Goal: Contribute content

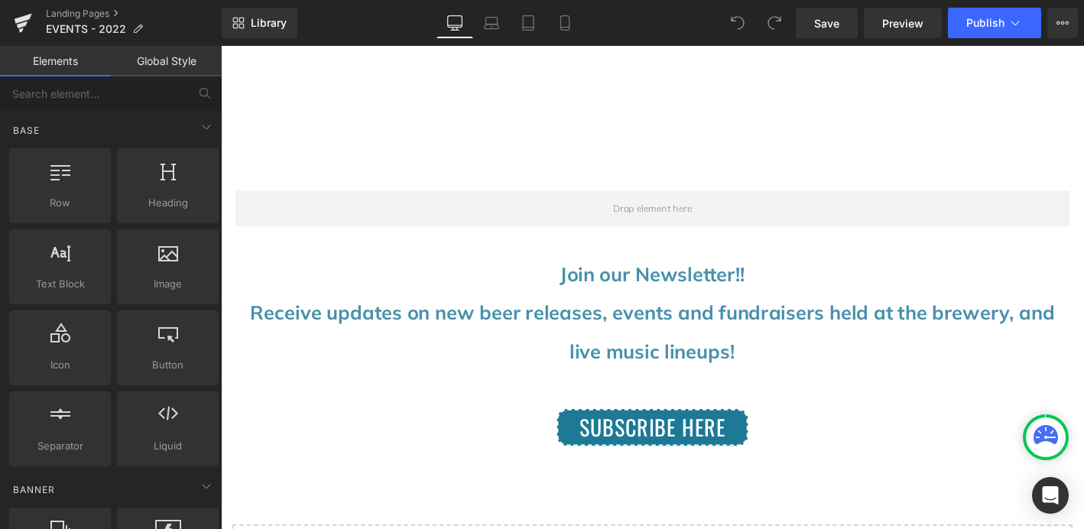
scroll to position [1992, 0]
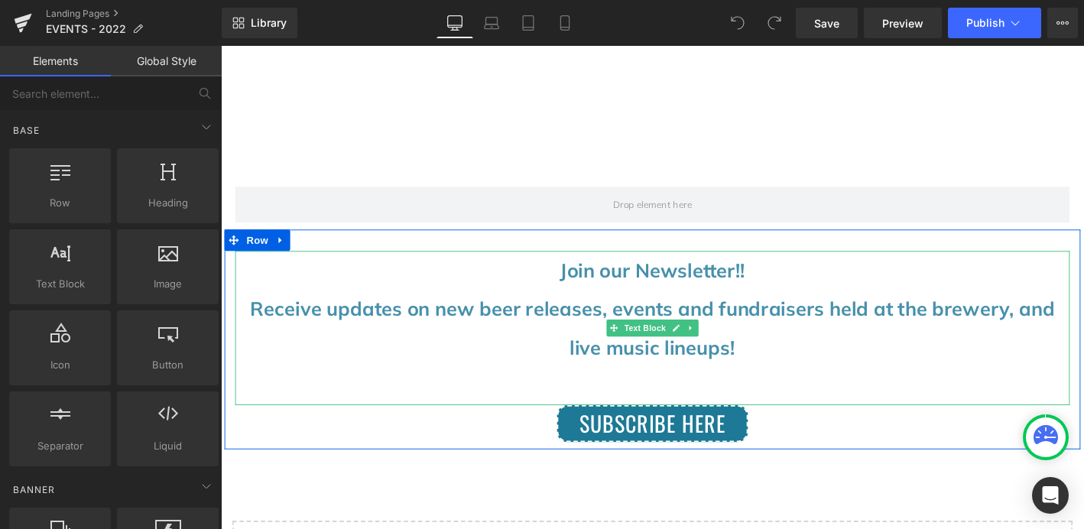
click at [763, 372] on span "Receive updates on new beer releases, events and fundraisers held at the brewer…" at bounding box center [683, 348] width 863 height 67
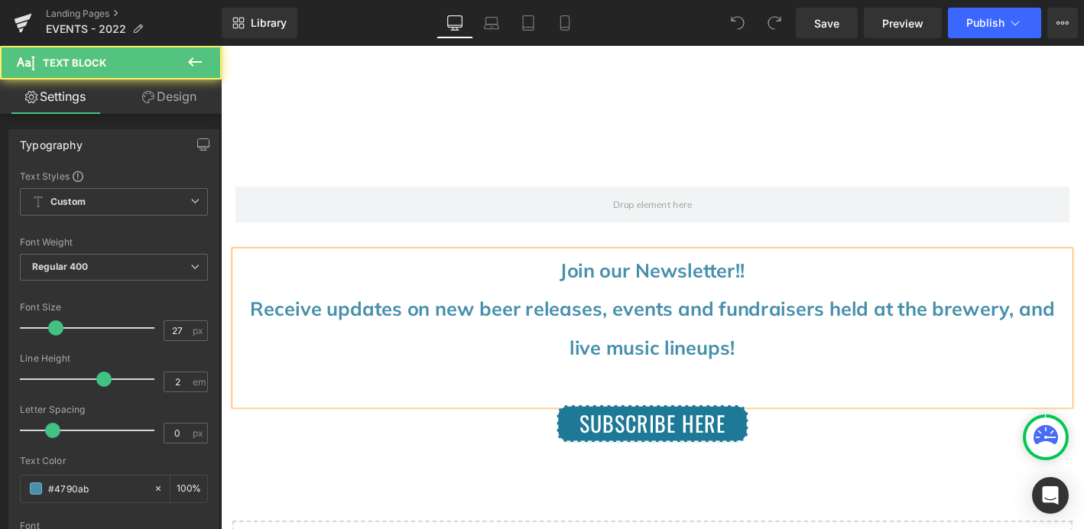
click at [763, 372] on span "Receive updates on new beer releases, events and fundraisers held at the brewer…" at bounding box center [683, 348] width 863 height 67
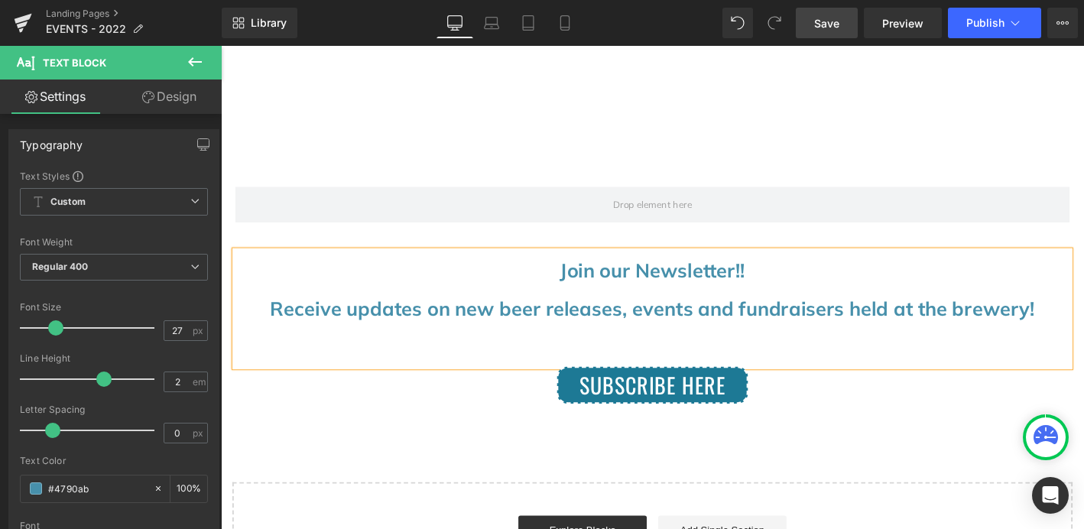
click at [841, 18] on link "Save" at bounding box center [827, 23] width 62 height 31
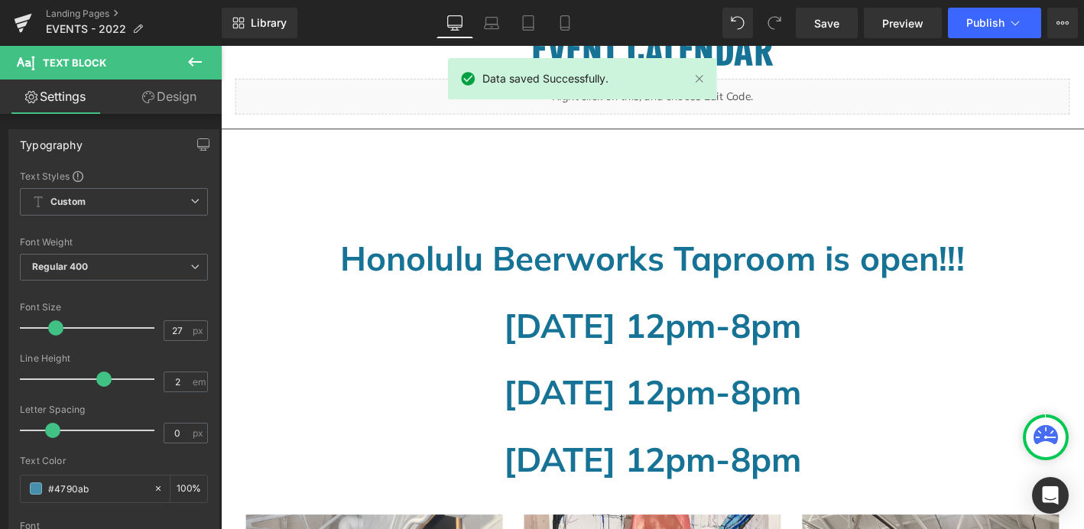
scroll to position [681, 0]
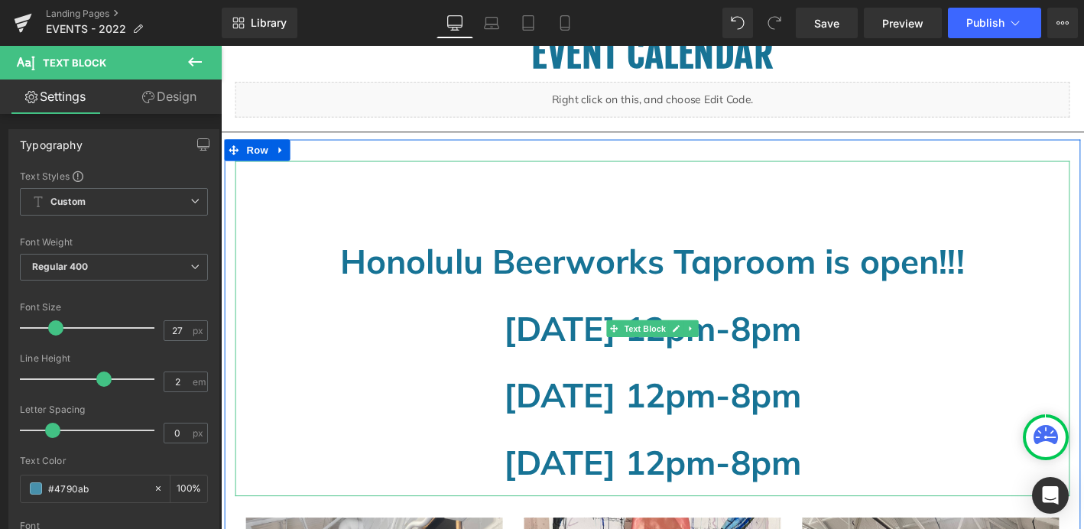
click at [525, 350] on strong "[DATE] 12pm-8pm" at bounding box center [684, 348] width 319 height 45
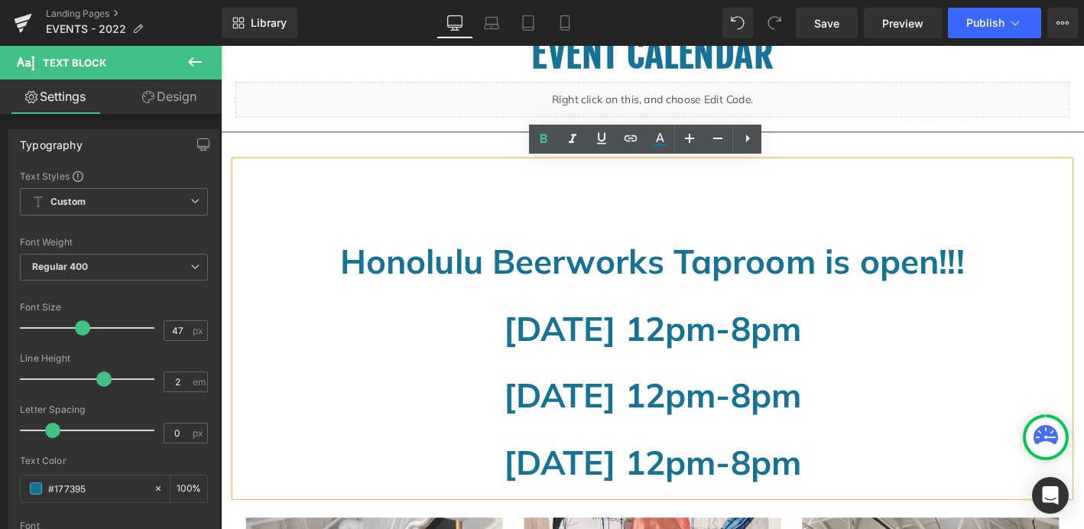
click at [525, 345] on strong "[DATE] 12pm-8pm" at bounding box center [684, 348] width 319 height 45
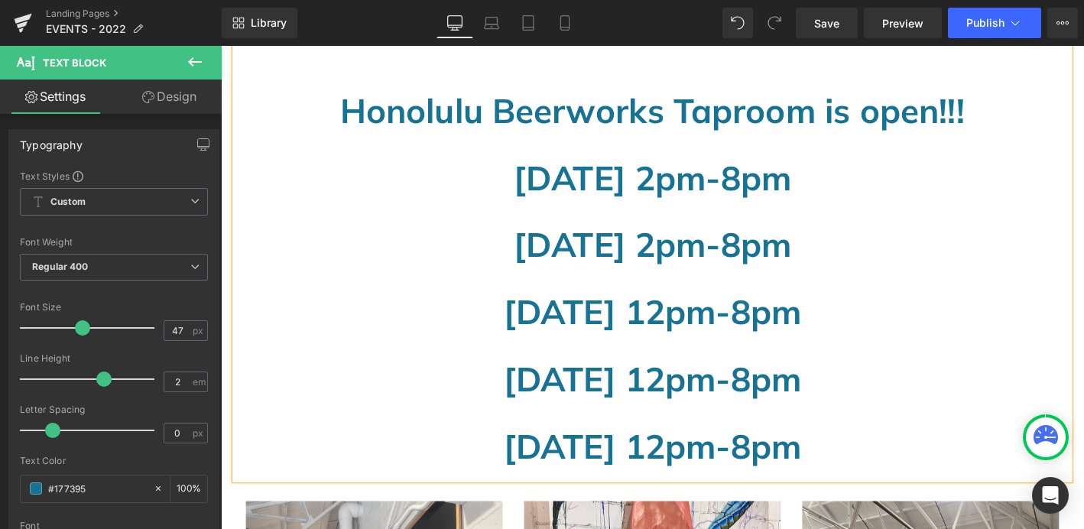
scroll to position [827, 0]
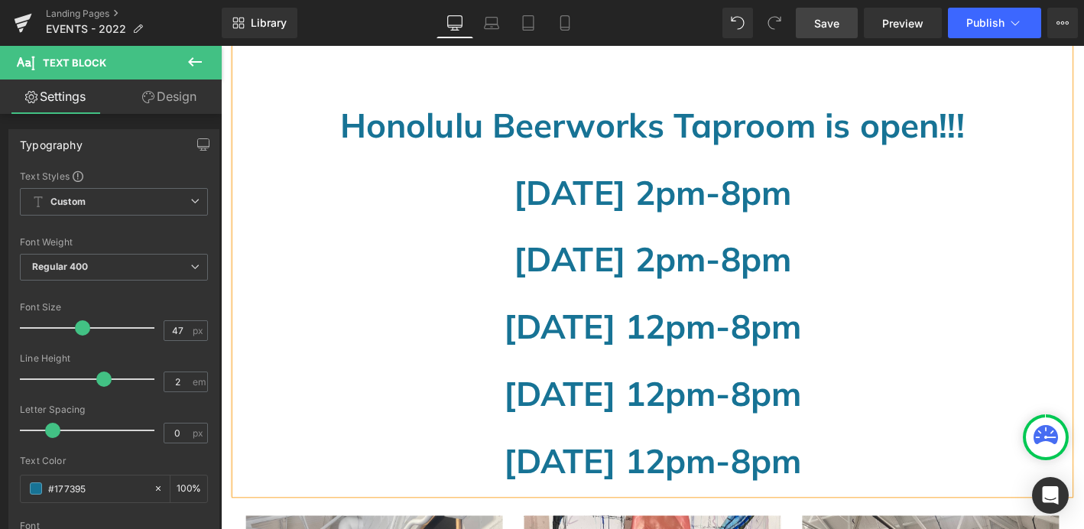
click at [837, 26] on span "Save" at bounding box center [826, 23] width 25 height 16
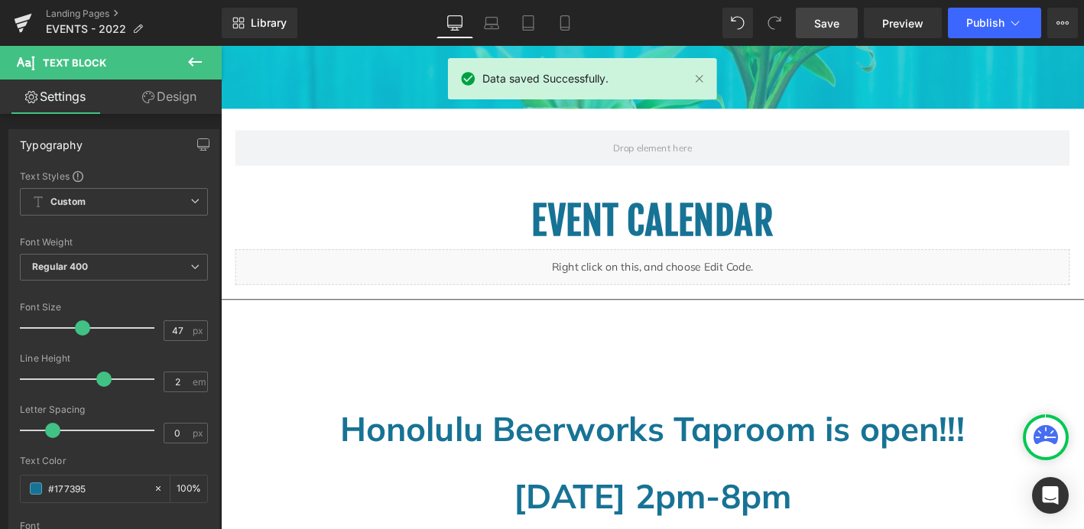
scroll to position [499, 0]
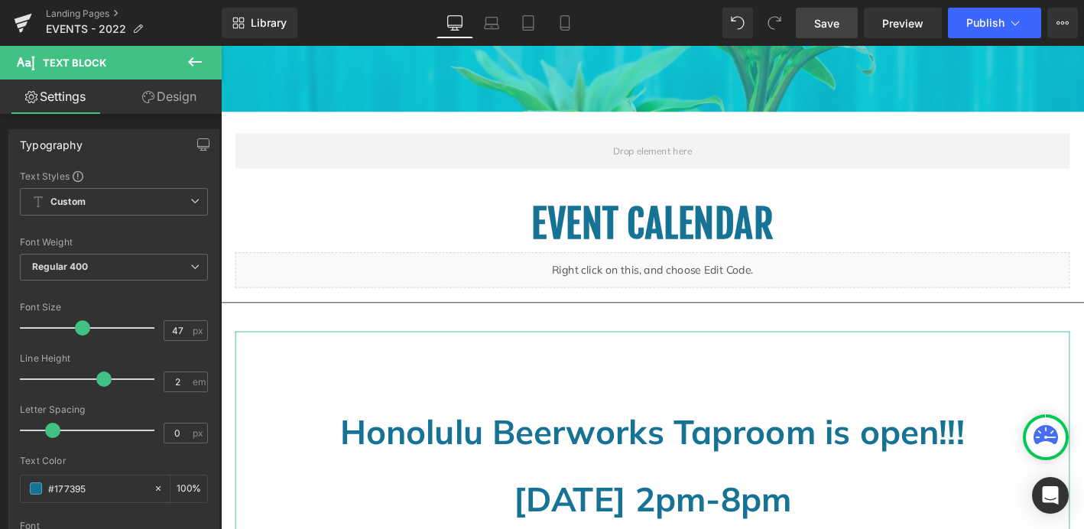
click at [169, 93] on link "Design" at bounding box center [169, 97] width 111 height 34
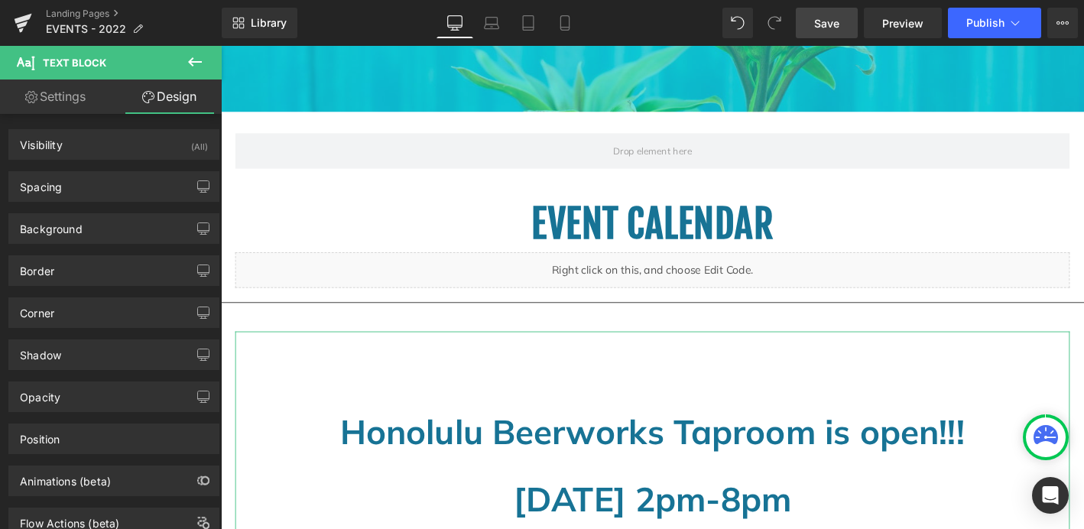
click at [57, 99] on link "Settings" at bounding box center [55, 97] width 111 height 34
type input "100"
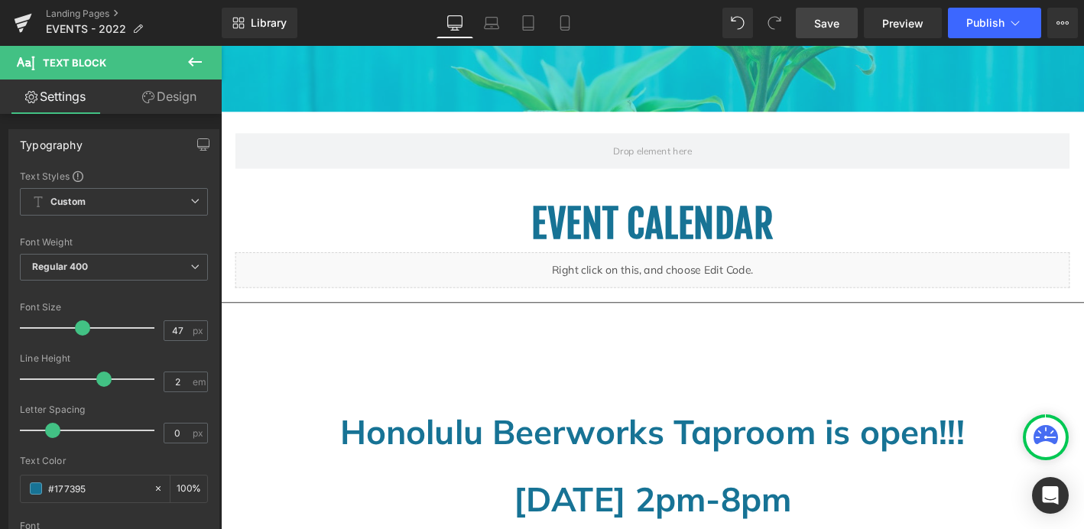
click at [196, 59] on icon at bounding box center [195, 62] width 18 height 18
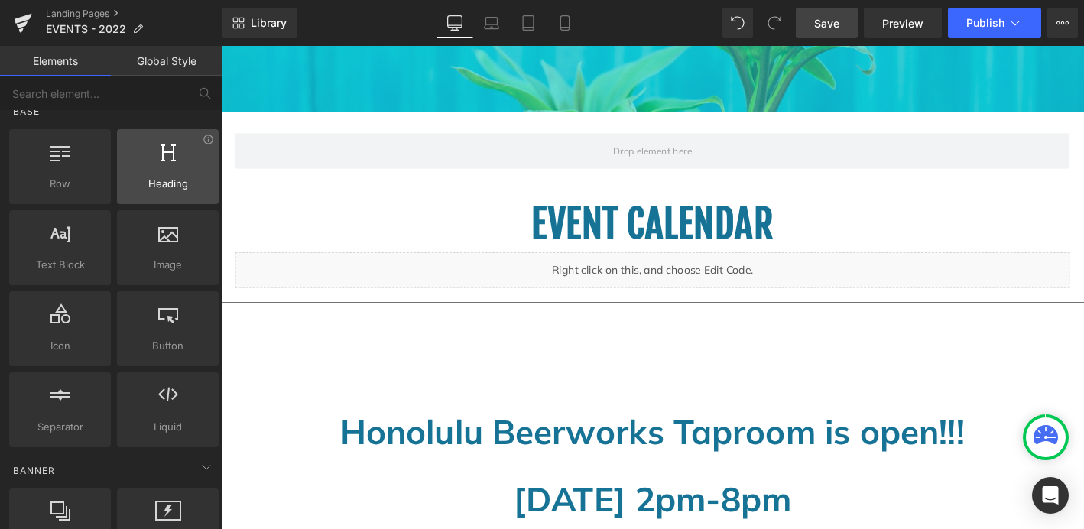
scroll to position [7, 0]
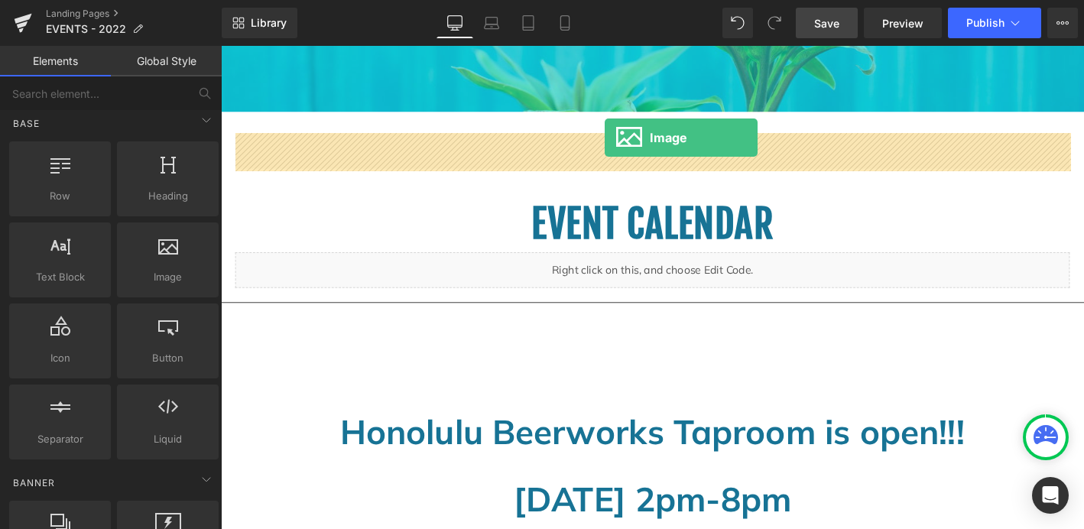
drag, startPoint x: 388, startPoint y: 304, endPoint x: 632, endPoint y: 145, distance: 291.2
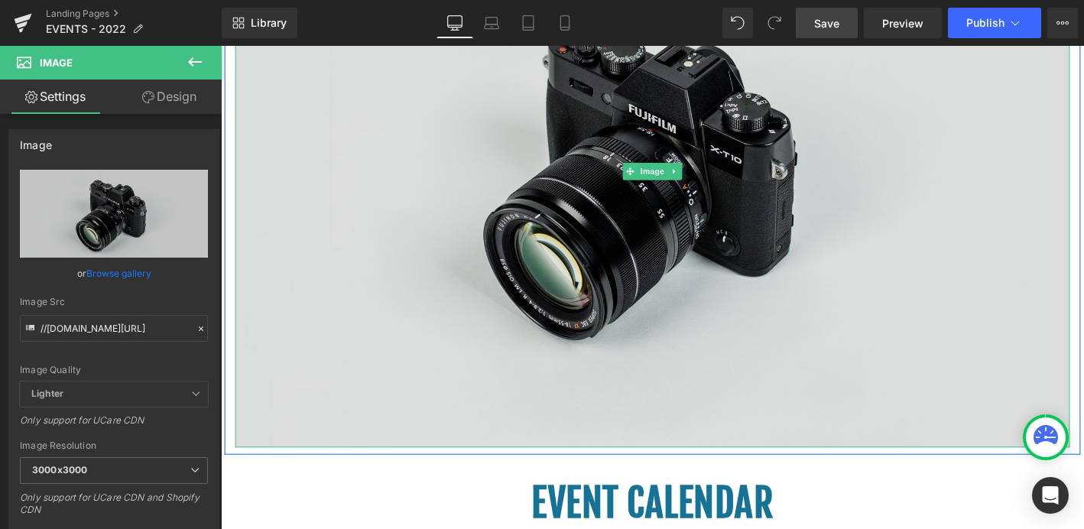
scroll to position [762, 0]
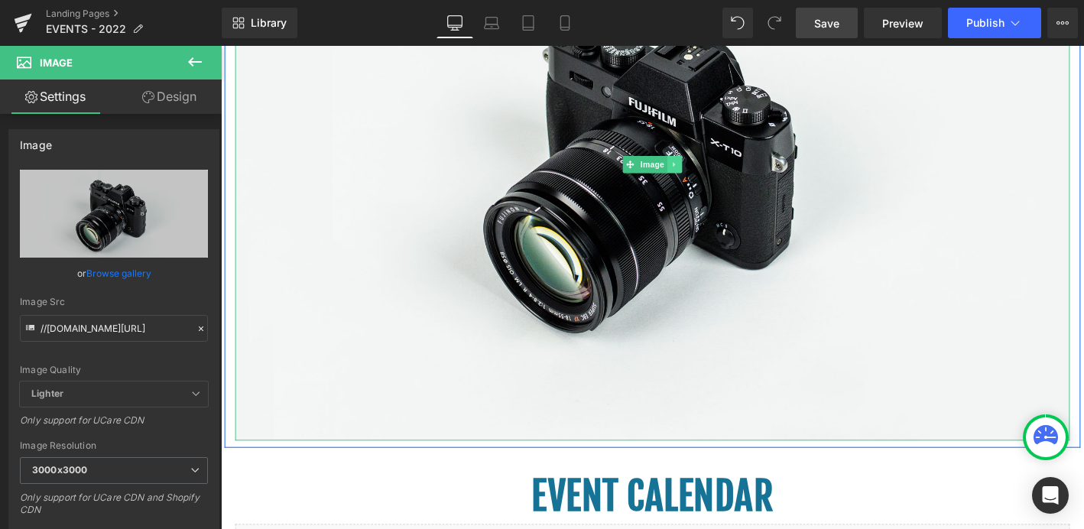
click at [708, 172] on icon at bounding box center [707, 172] width 2 height 5
click at [718, 173] on icon at bounding box center [715, 172] width 8 height 8
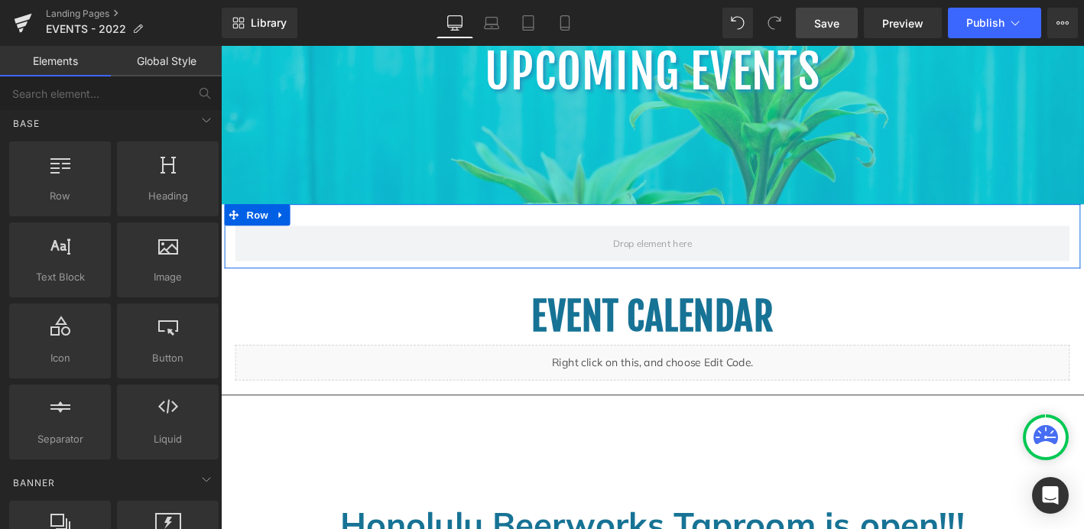
scroll to position [398, 0]
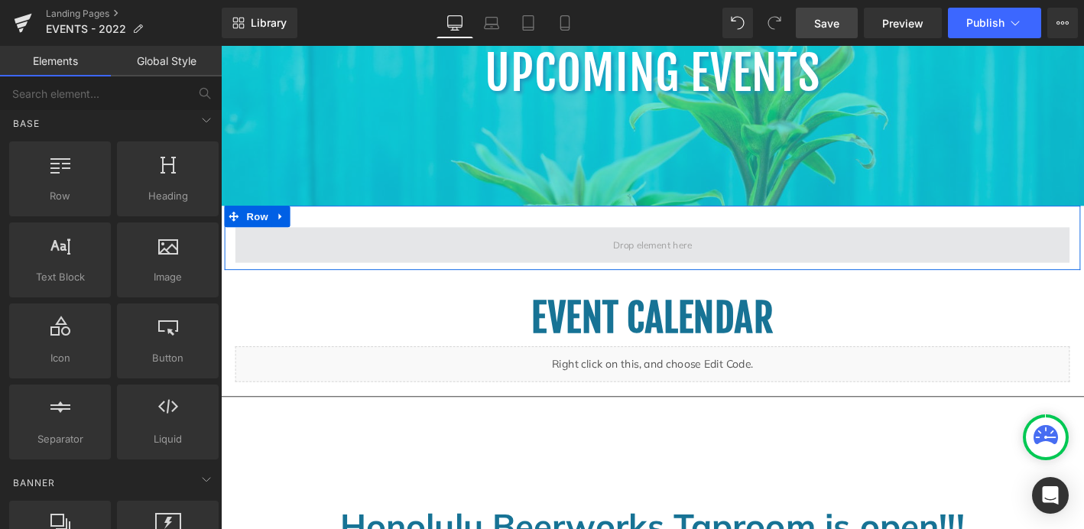
click at [402, 257] on span at bounding box center [683, 259] width 895 height 38
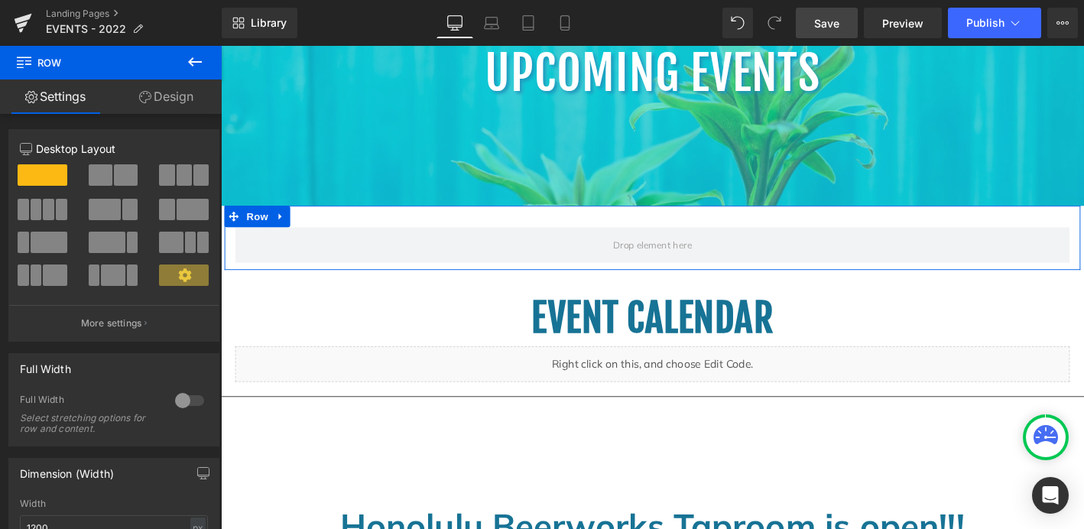
click at [107, 174] on span at bounding box center [101, 174] width 24 height 21
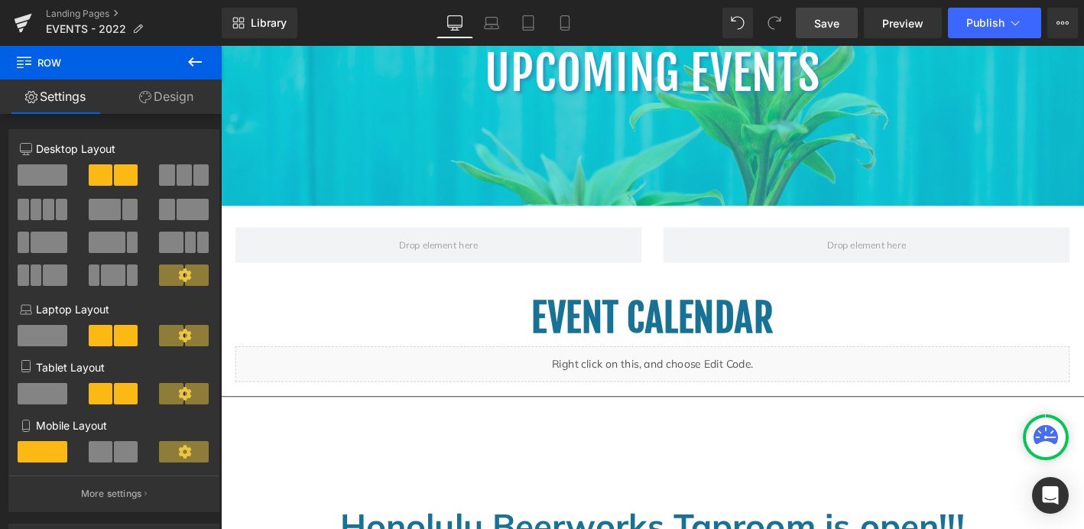
click at [197, 63] on icon at bounding box center [195, 62] width 18 height 18
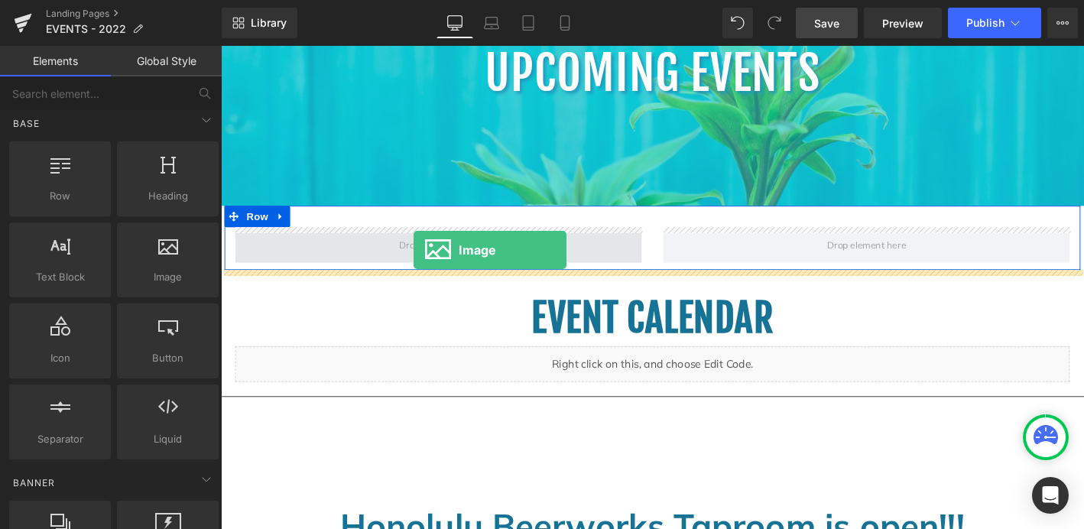
drag, startPoint x: 362, startPoint y: 292, endPoint x: 427, endPoint y: 265, distance: 71.3
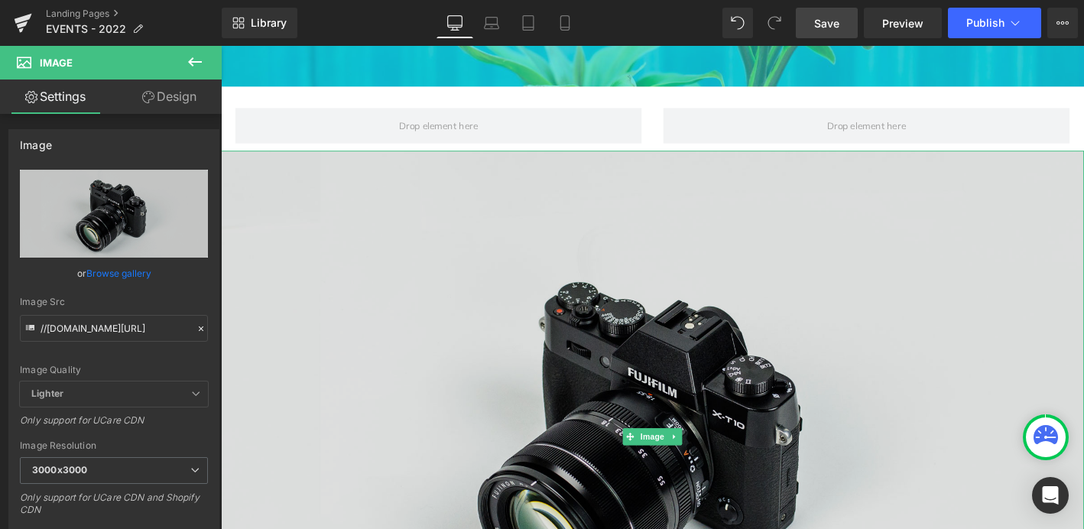
scroll to position [525, 0]
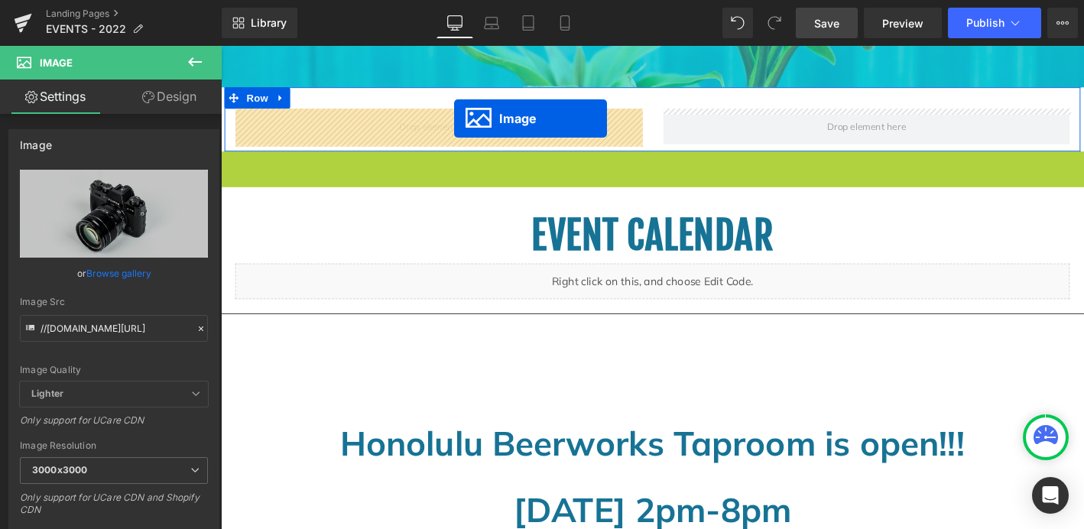
drag, startPoint x: 656, startPoint y: 462, endPoint x: 472, endPoint y: 124, distance: 384.9
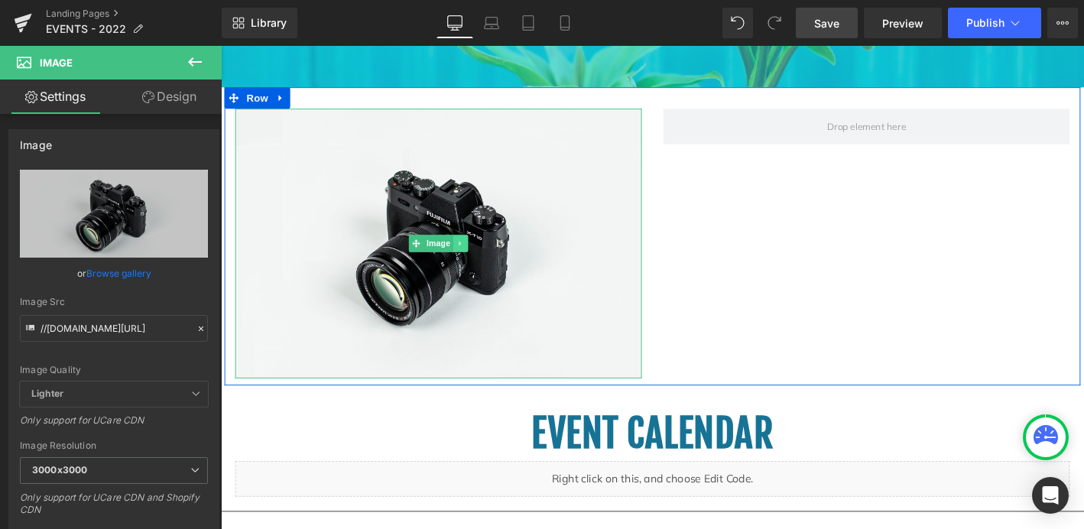
click at [479, 258] on icon at bounding box center [478, 257] width 8 height 9
click at [467, 255] on icon at bounding box center [470, 257] width 8 height 8
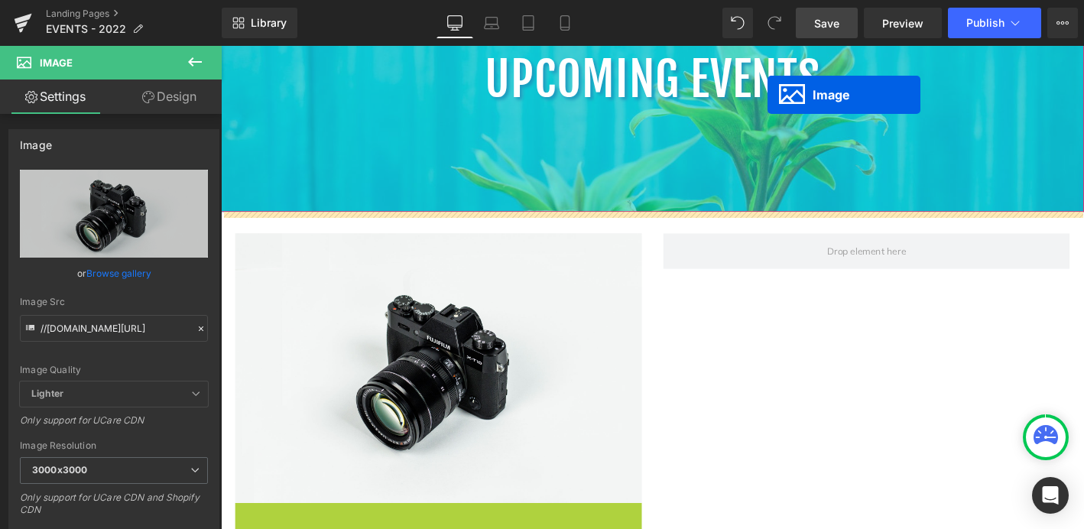
scroll to position [330, 0]
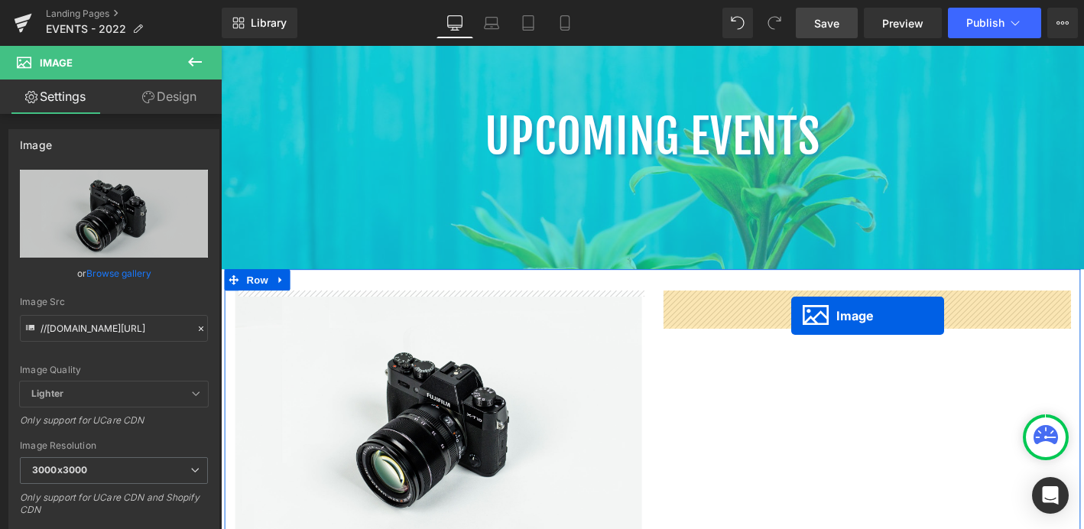
drag, startPoint x: 426, startPoint y: 257, endPoint x: 833, endPoint y: 333, distance: 414.7
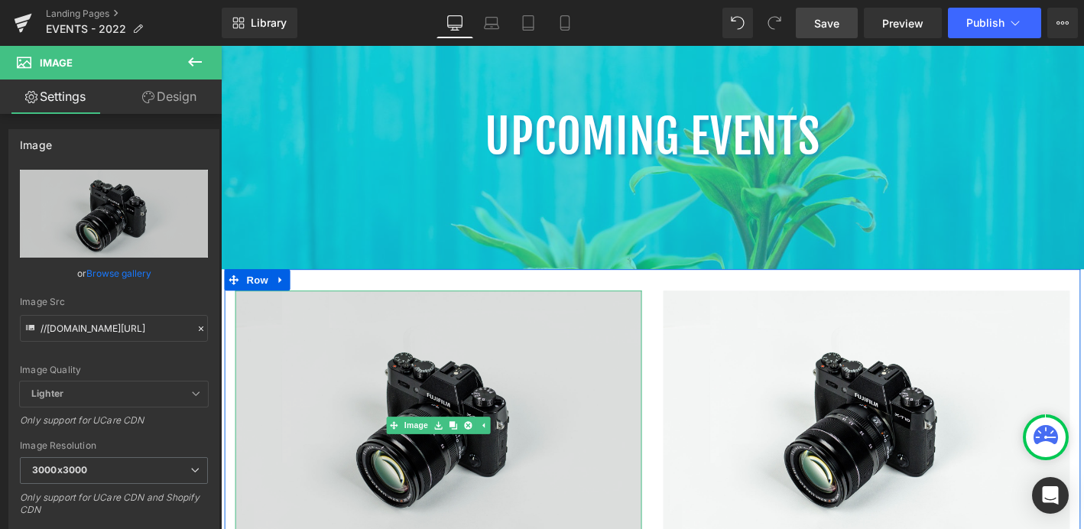
click at [464, 354] on img at bounding box center [454, 452] width 436 height 289
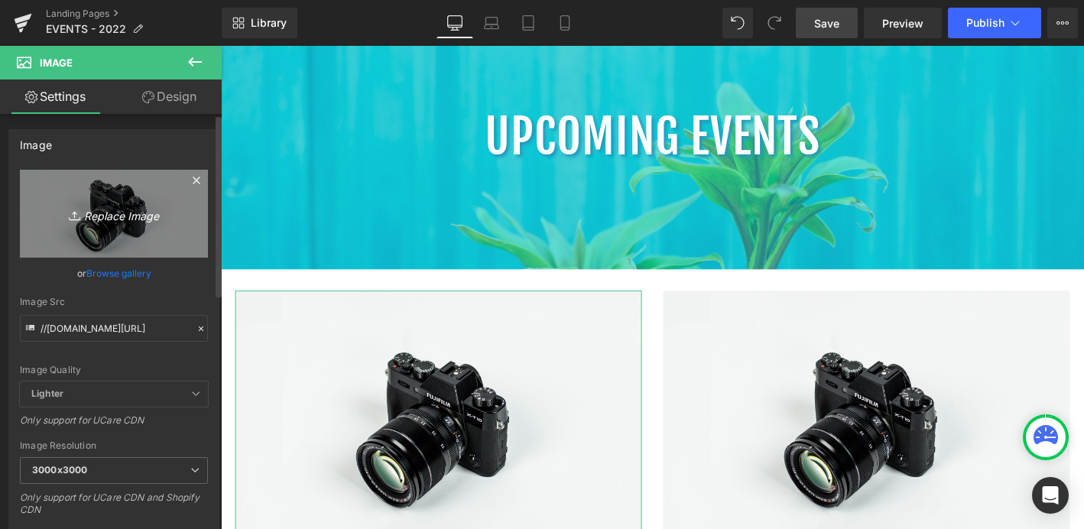
click at [110, 209] on icon "Replace Image" at bounding box center [114, 213] width 122 height 19
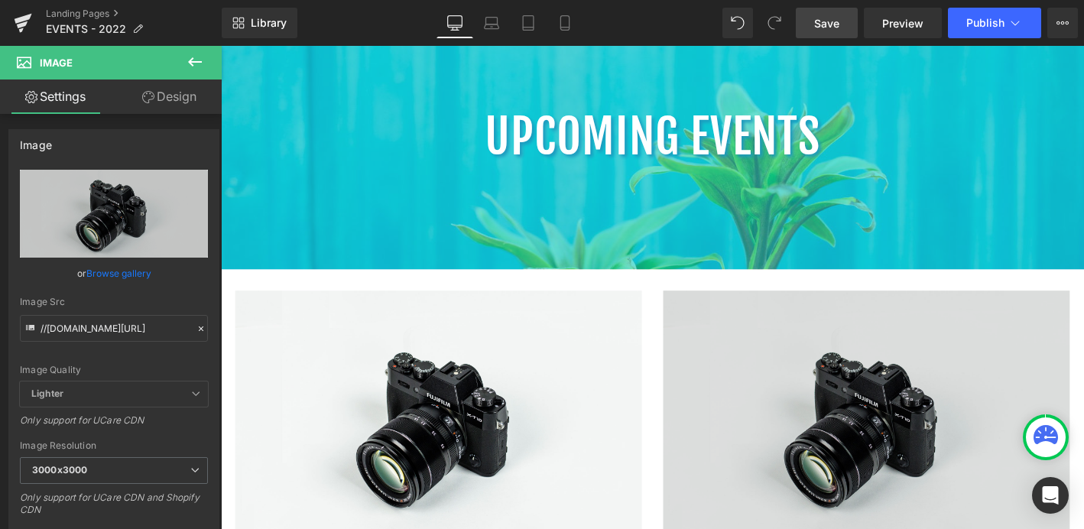
type input "C:\fakepath\HAHA LOHA.jpg"
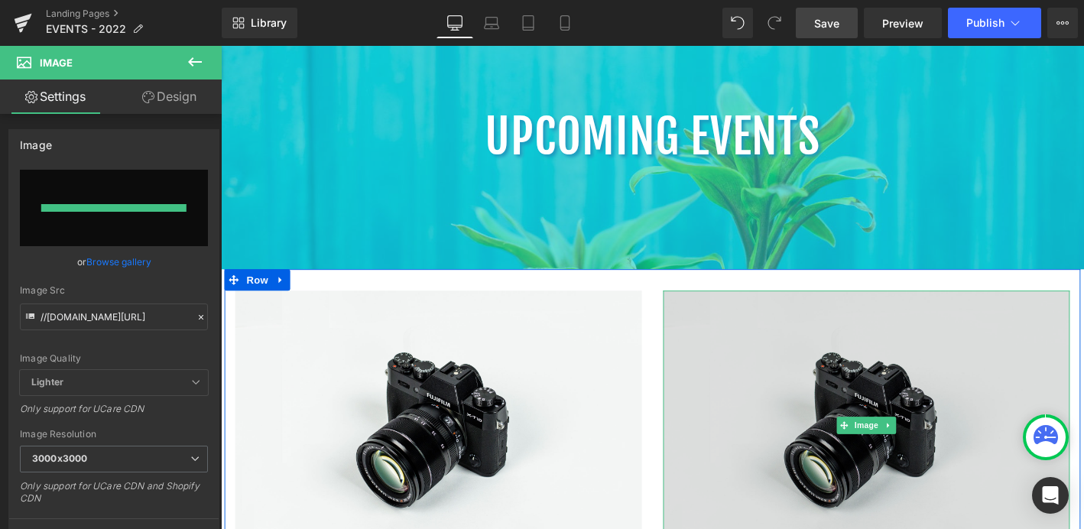
type input "[URL][DOMAIN_NAME]"
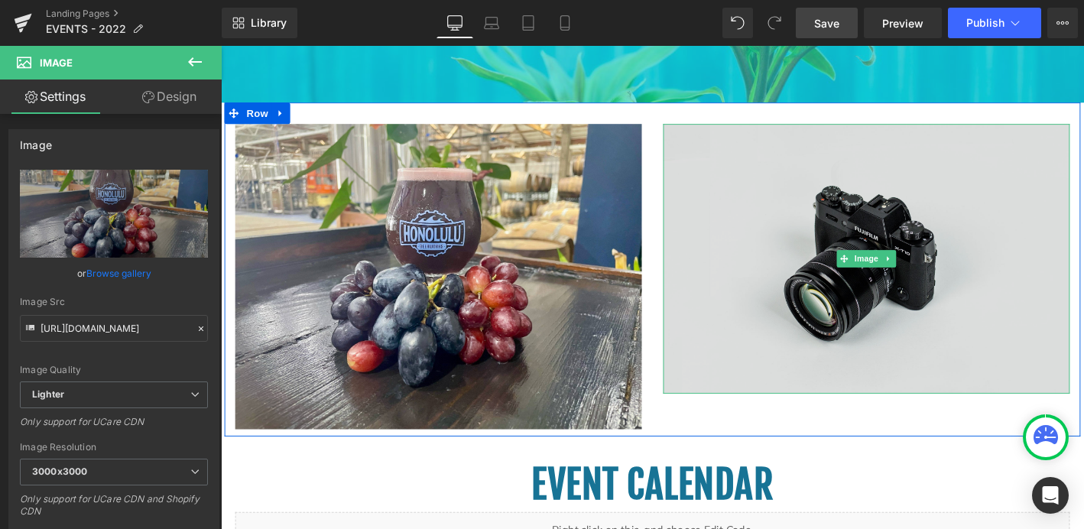
scroll to position [548, 0]
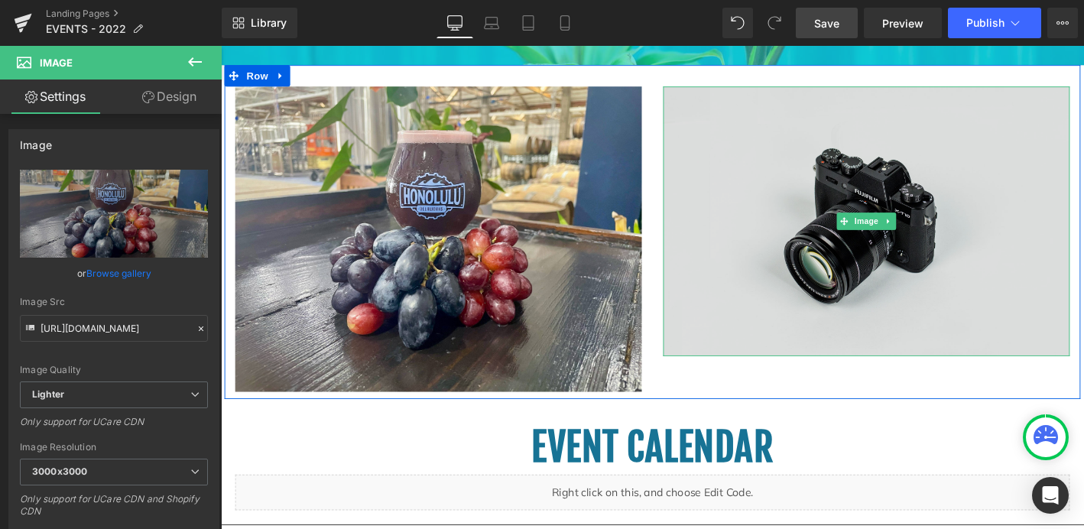
click at [908, 297] on img at bounding box center [913, 233] width 436 height 289
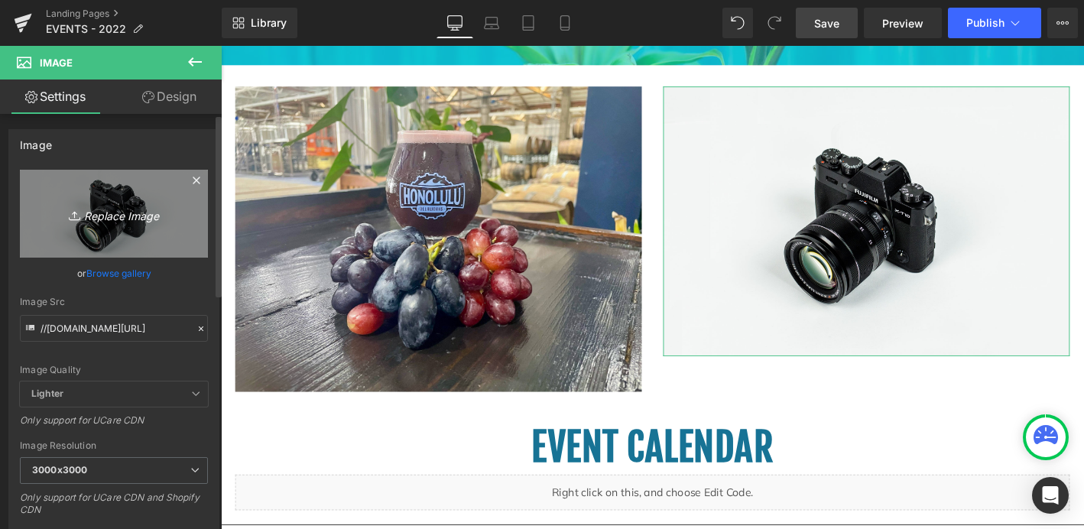
click at [106, 218] on icon "Replace Image" at bounding box center [114, 213] width 122 height 19
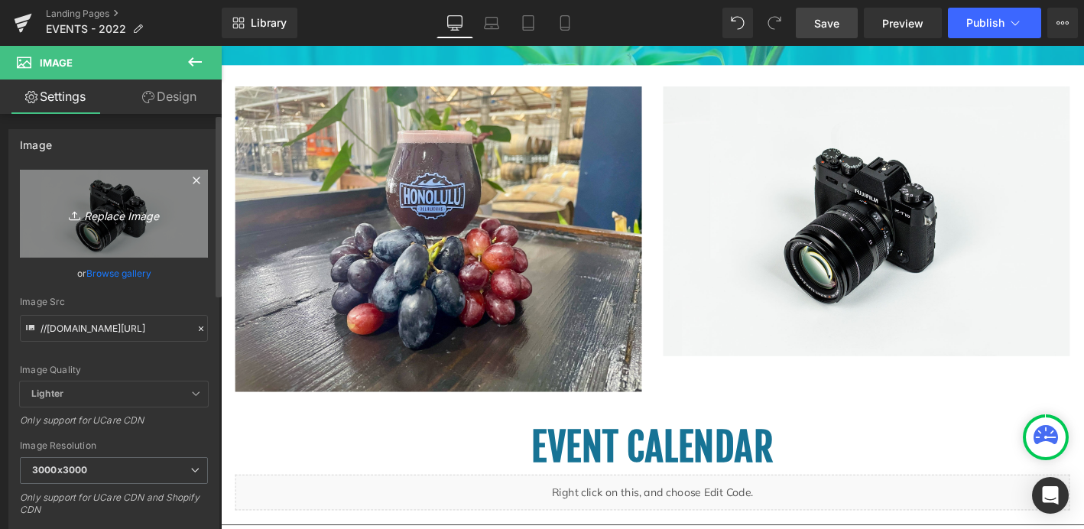
type input "C:\fakepath\PEPP 1 final.JPEG"
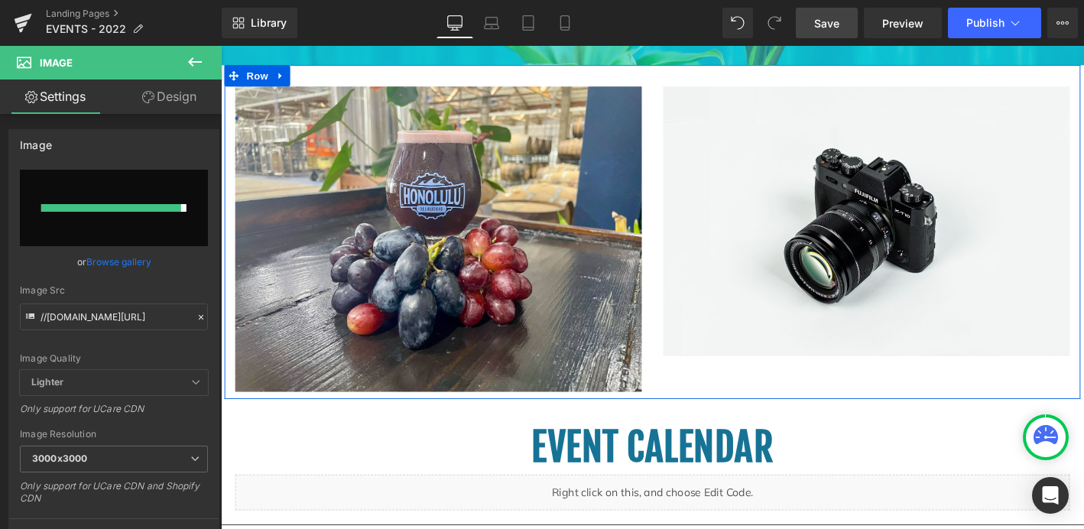
type input "[URL][DOMAIN_NAME]"
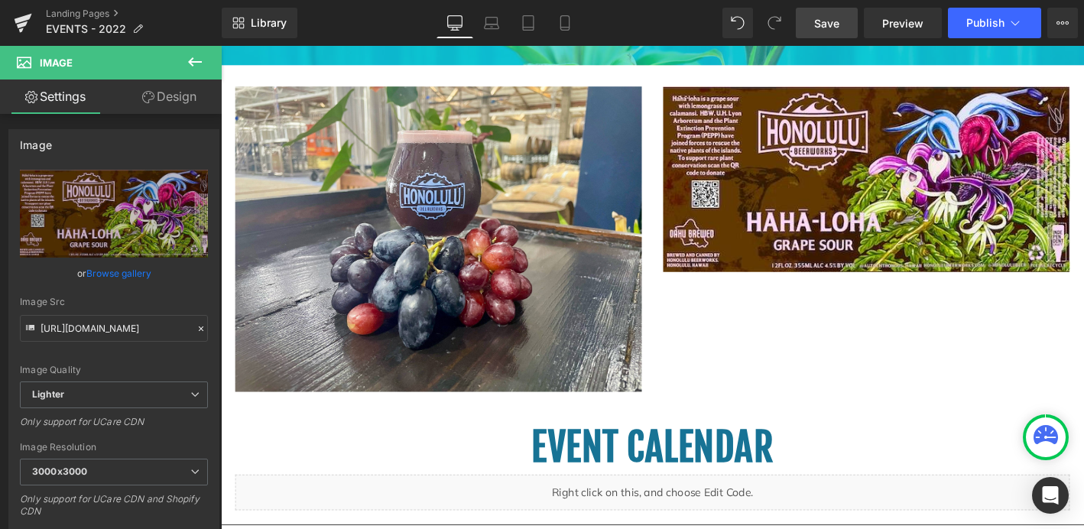
click at [199, 59] on icon at bounding box center [195, 62] width 18 height 18
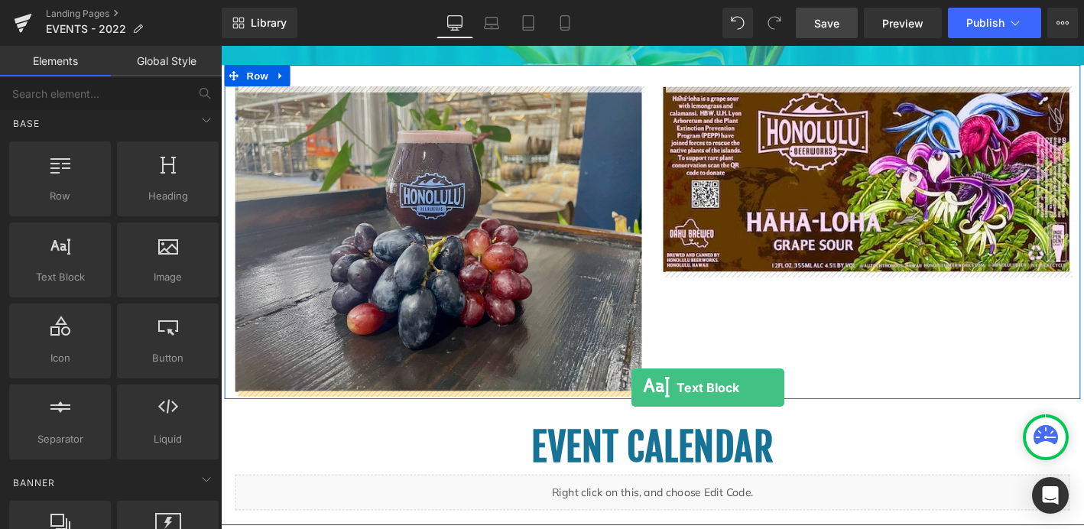
drag, startPoint x: 293, startPoint y: 307, endPoint x: 662, endPoint y: 411, distance: 383.9
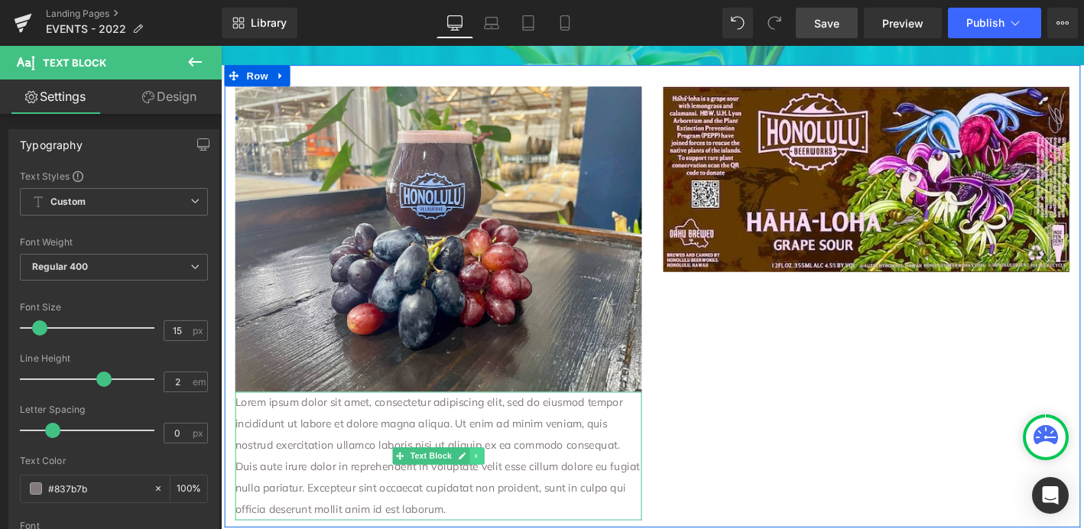
click at [497, 486] on icon at bounding box center [495, 485] width 8 height 9
click at [503, 486] on icon at bounding box center [503, 485] width 8 height 8
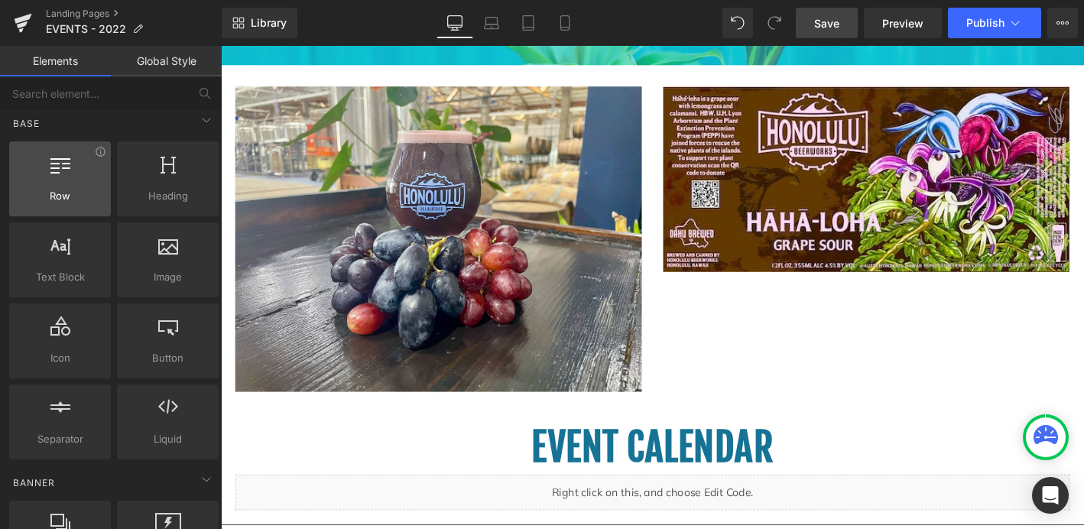
click at [73, 201] on span "Row" at bounding box center [60, 196] width 93 height 16
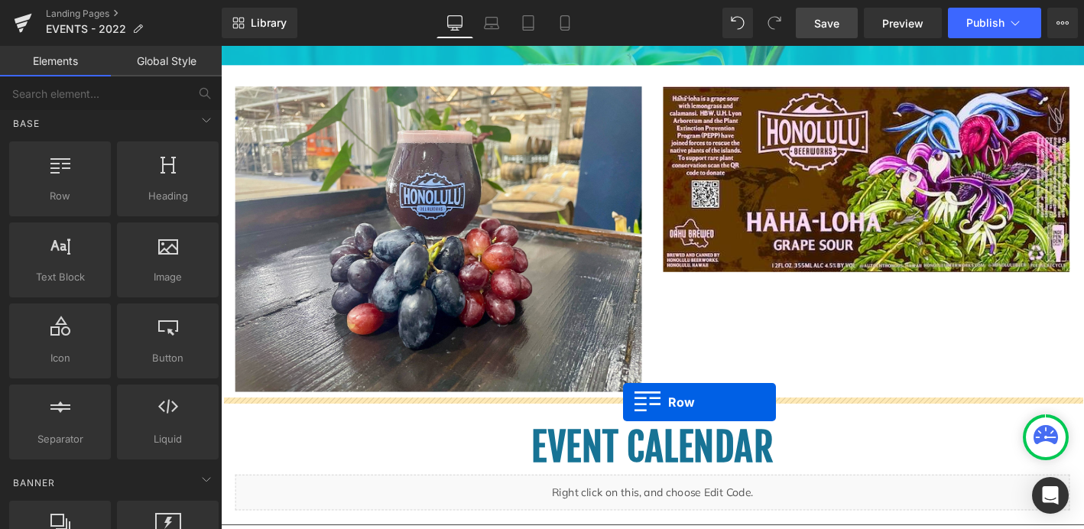
drag, startPoint x: 288, startPoint y: 223, endPoint x: 652, endPoint y: 426, distance: 416.9
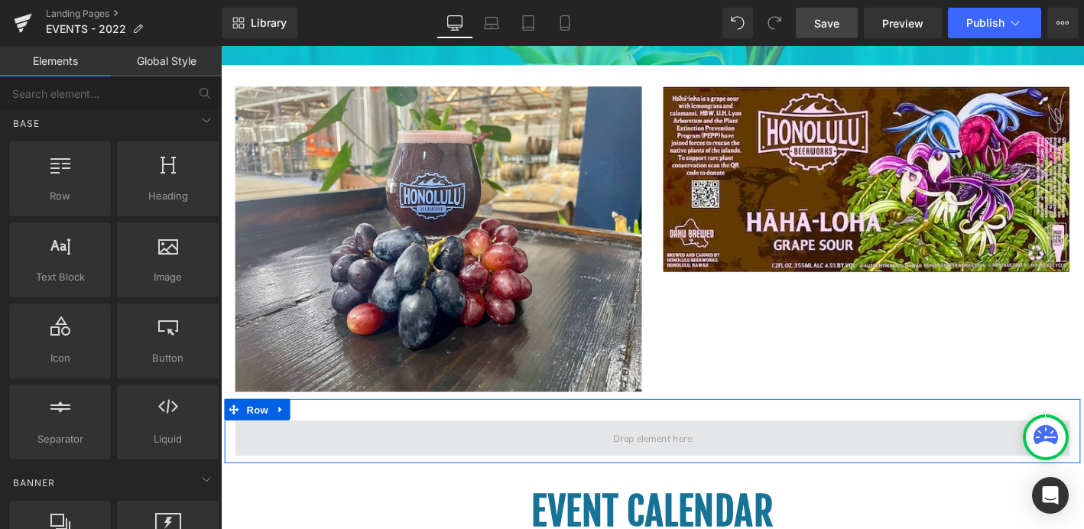
click at [696, 460] on span at bounding box center [684, 467] width 96 height 28
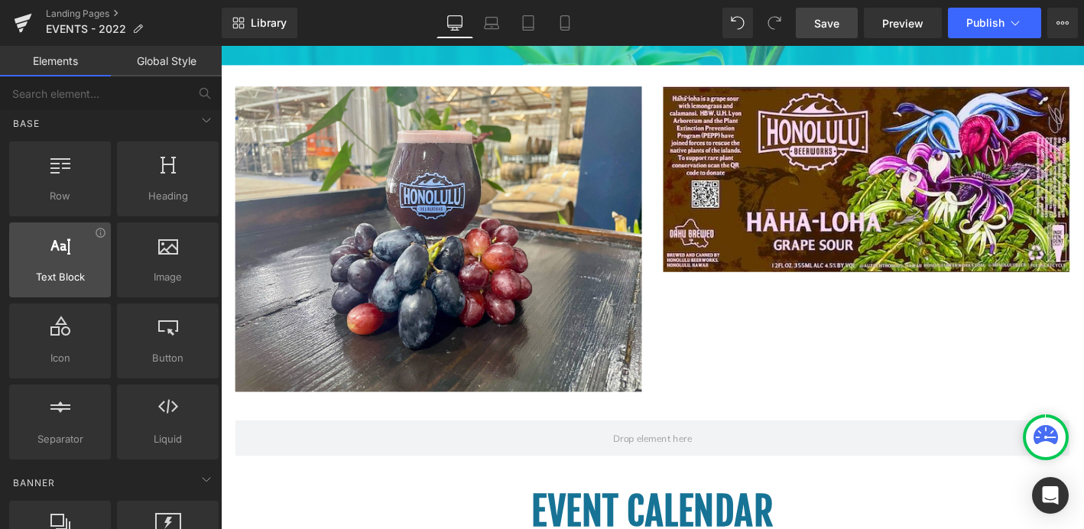
click at [76, 271] on span "Text Block" at bounding box center [60, 277] width 93 height 16
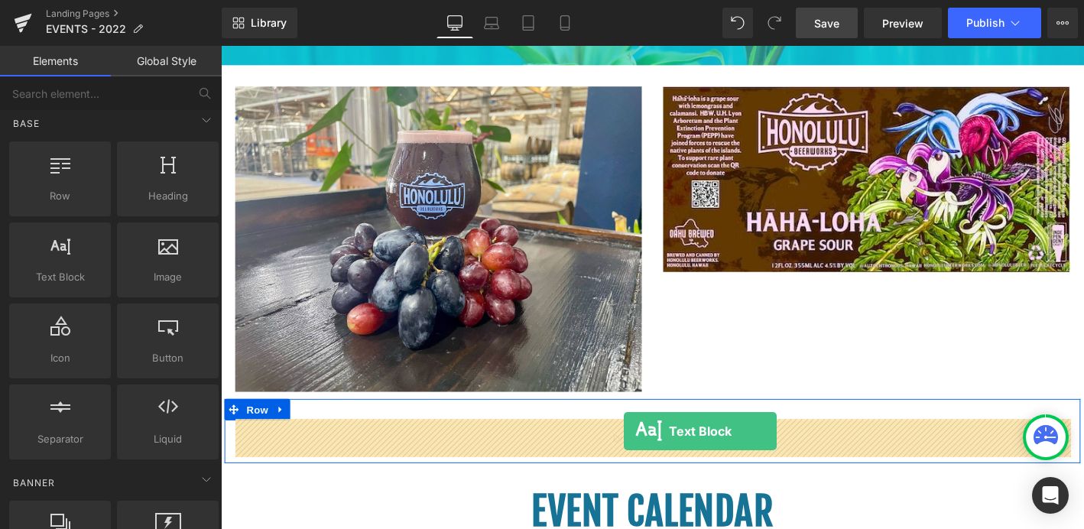
drag, startPoint x: 297, startPoint y: 317, endPoint x: 652, endPoint y: 455, distance: 381.5
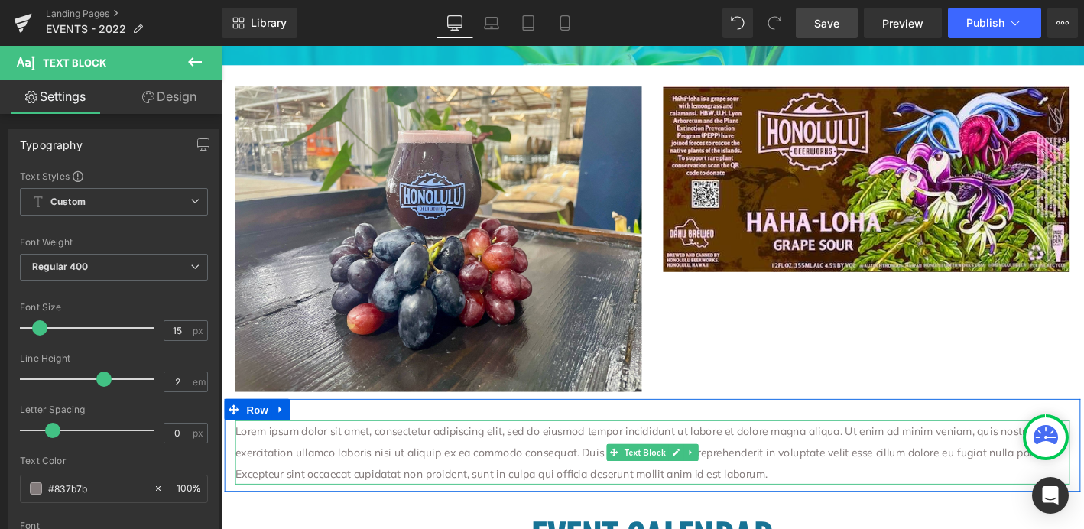
click at [719, 504] on p "Lorem ipsum dolor sit amet, consectetur adipiscing elit, sed do eiusmod tempor …" at bounding box center [683, 481] width 895 height 69
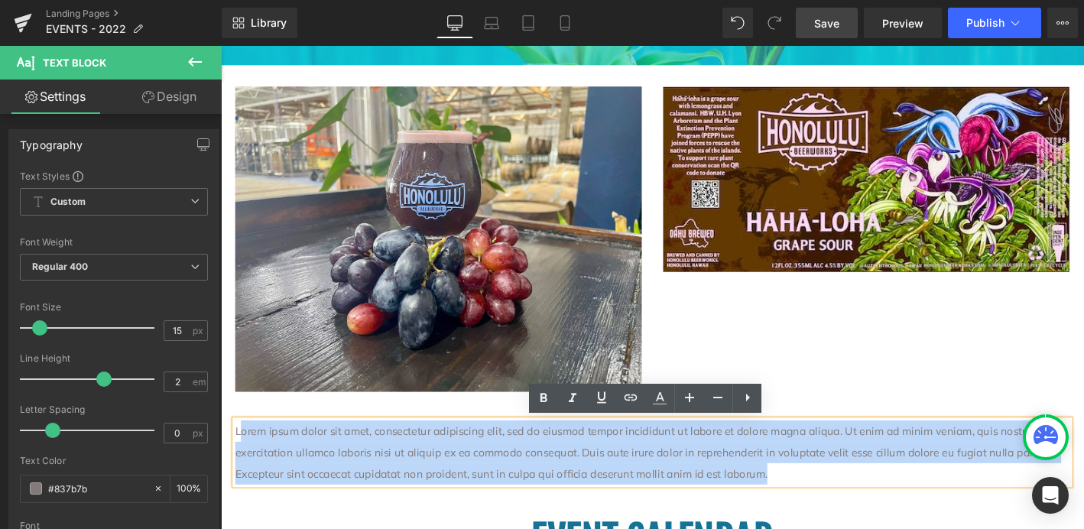
drag, startPoint x: 719, startPoint y: 504, endPoint x: 244, endPoint y: 454, distance: 477.4
click at [243, 454] on p "Lorem ipsum dolor sit amet, consectetur adipiscing elit, sed do eiusmod tempor …" at bounding box center [683, 481] width 895 height 69
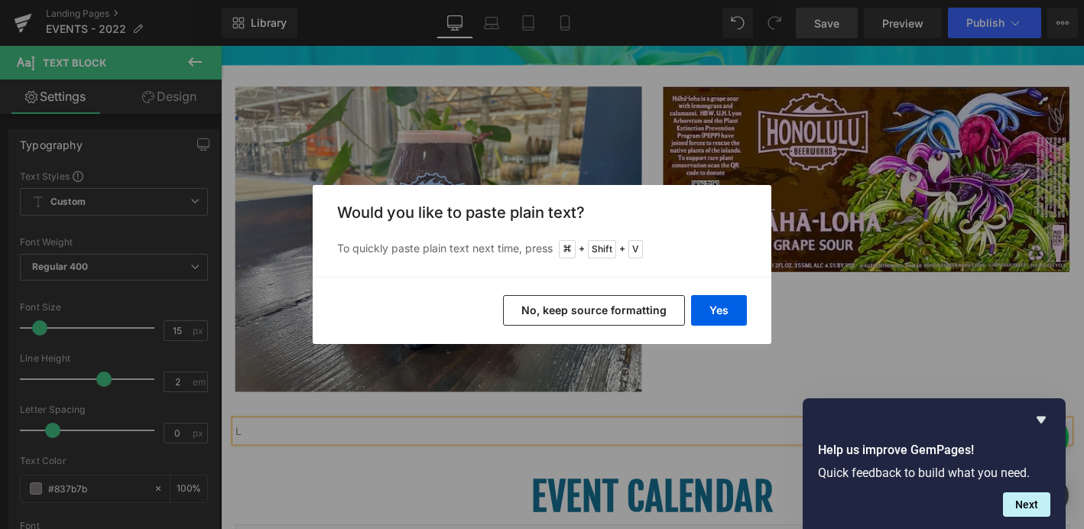
click at [564, 312] on button "No, keep source formatting" at bounding box center [594, 310] width 182 height 31
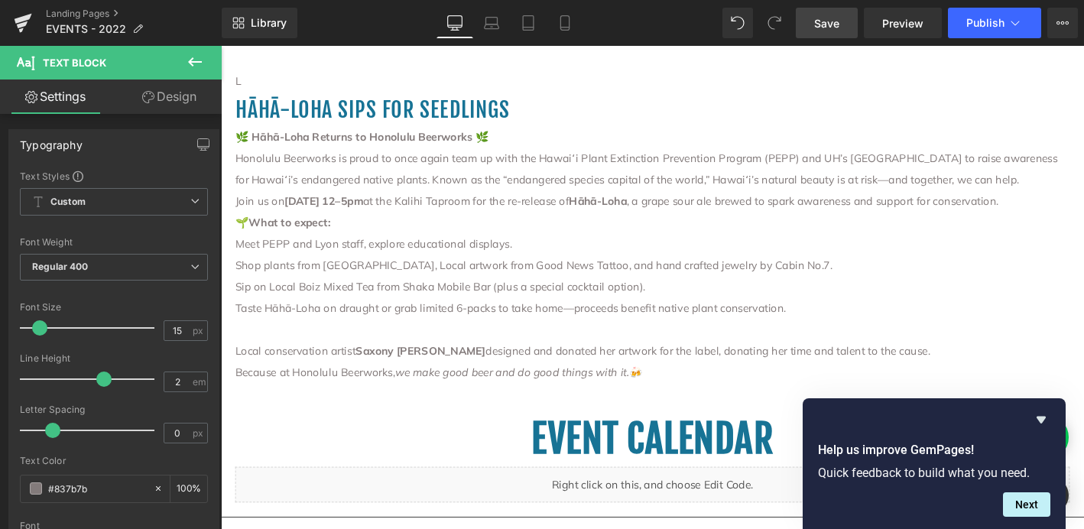
scroll to position [922, 0]
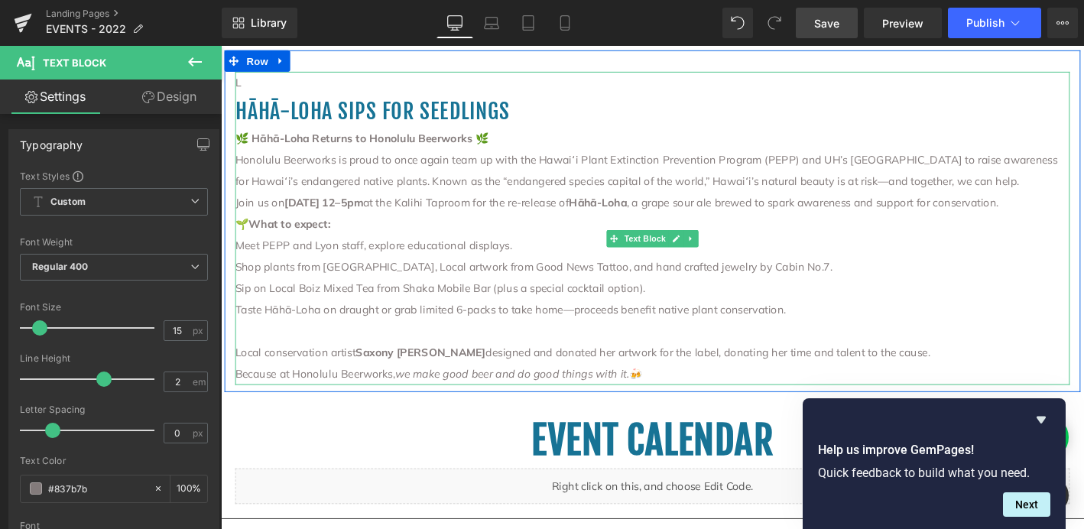
click at [255, 85] on p "L" at bounding box center [683, 84] width 895 height 23
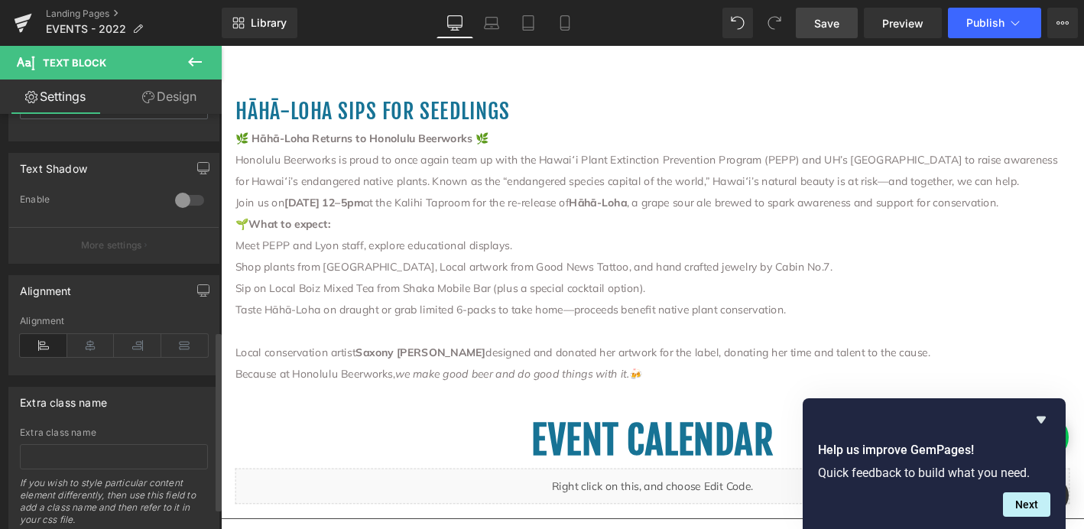
scroll to position [502, 0]
click at [89, 346] on icon at bounding box center [90, 345] width 47 height 23
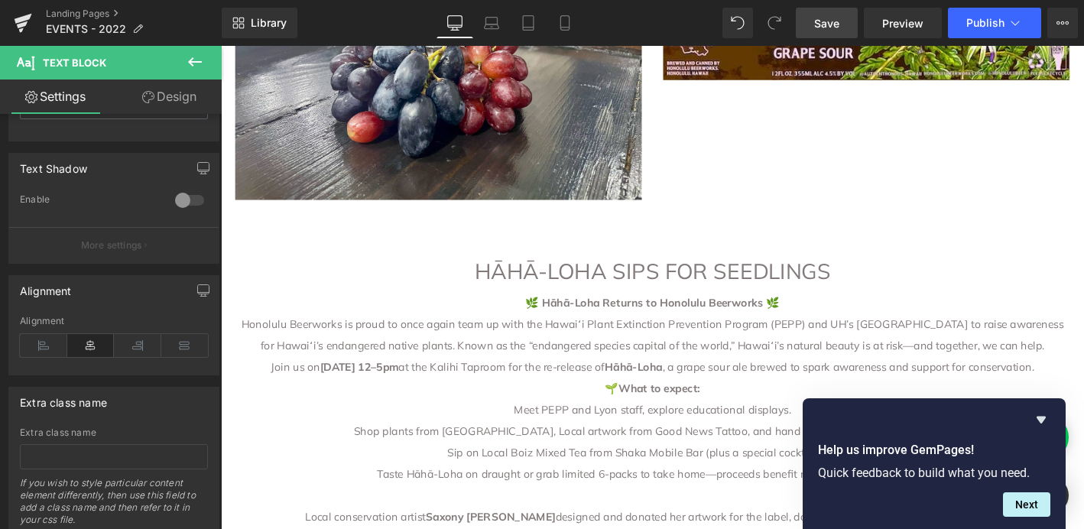
scroll to position [758, 0]
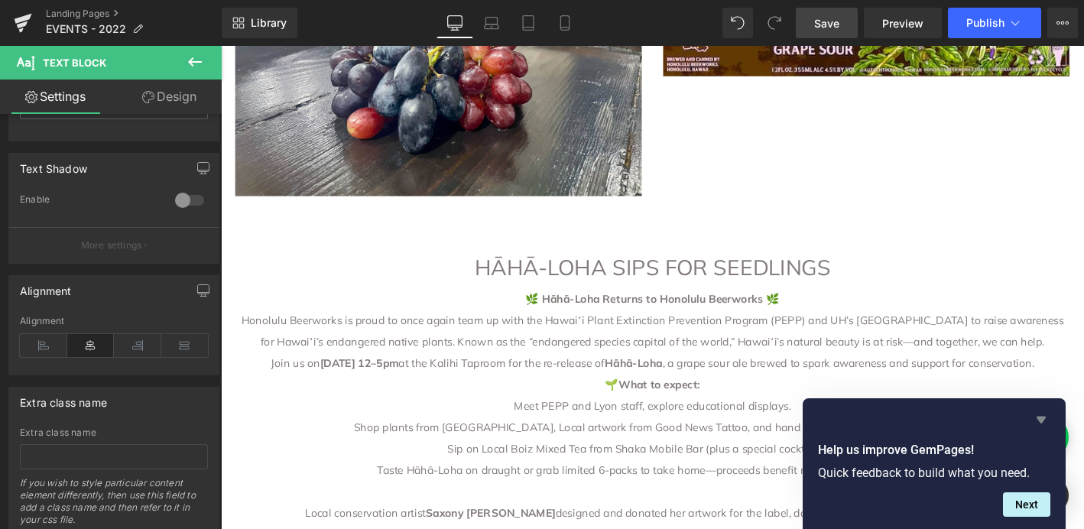
click at [1041, 421] on icon "Hide survey" at bounding box center [1041, 420] width 9 height 7
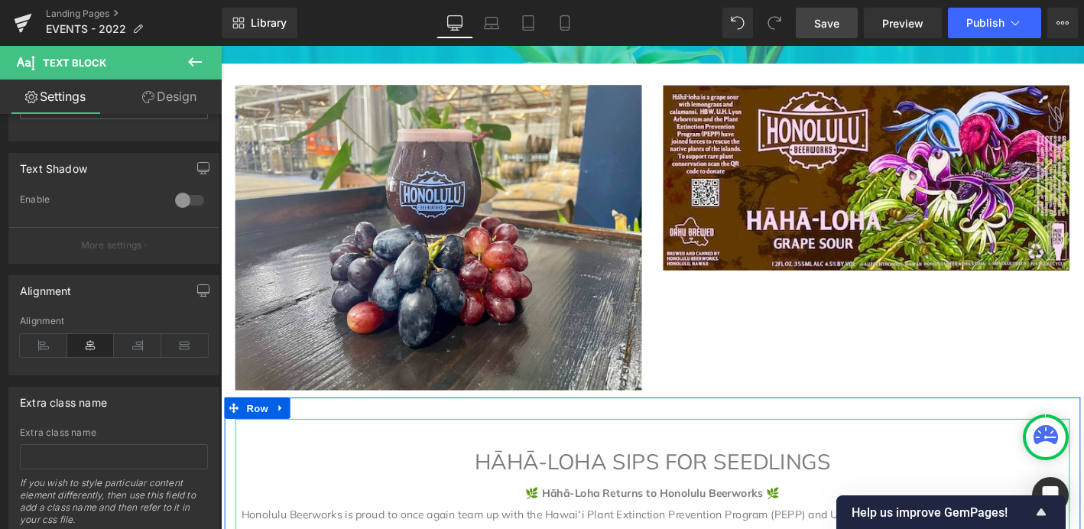
scroll to position [548, 0]
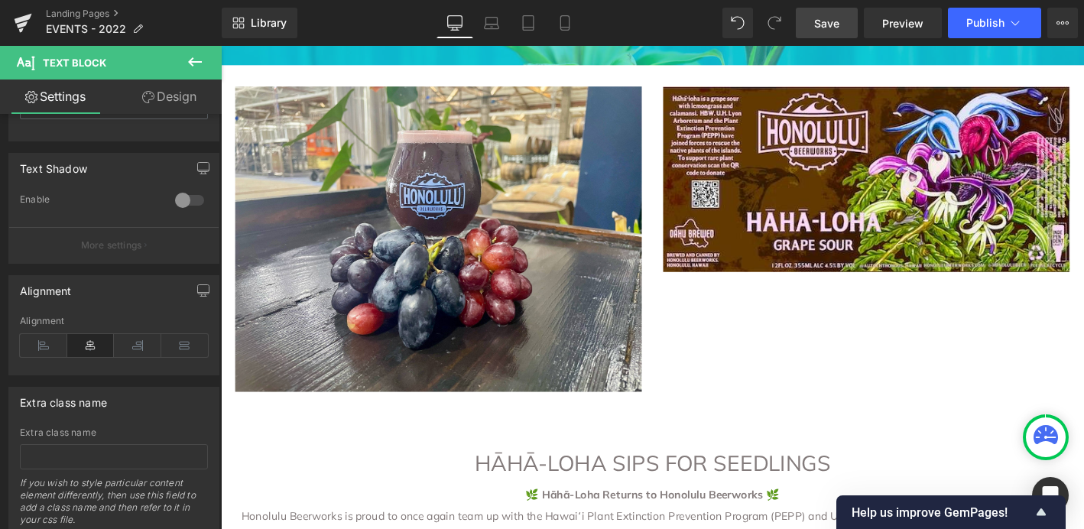
click at [827, 28] on span "Save" at bounding box center [826, 23] width 25 height 16
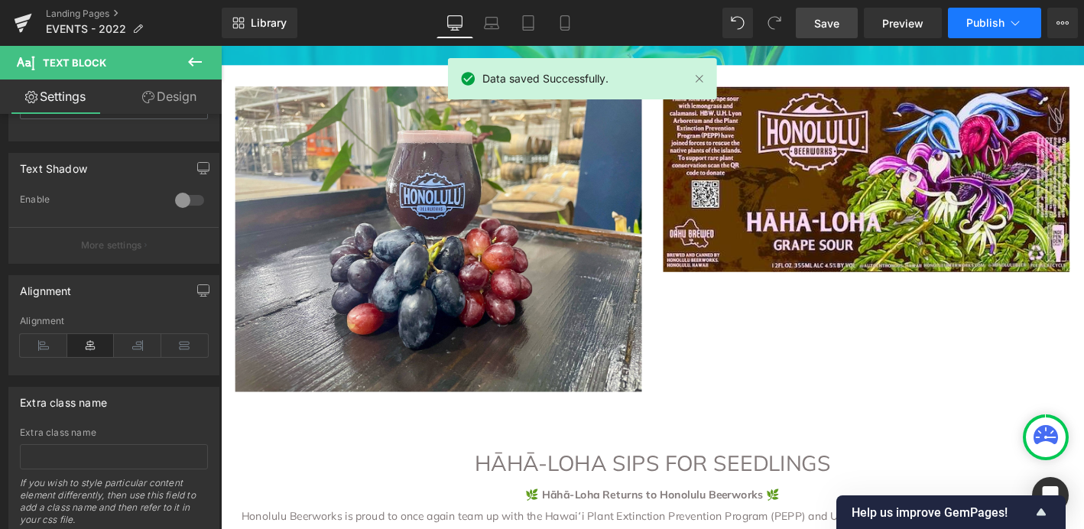
click at [986, 20] on span "Publish" at bounding box center [986, 23] width 38 height 12
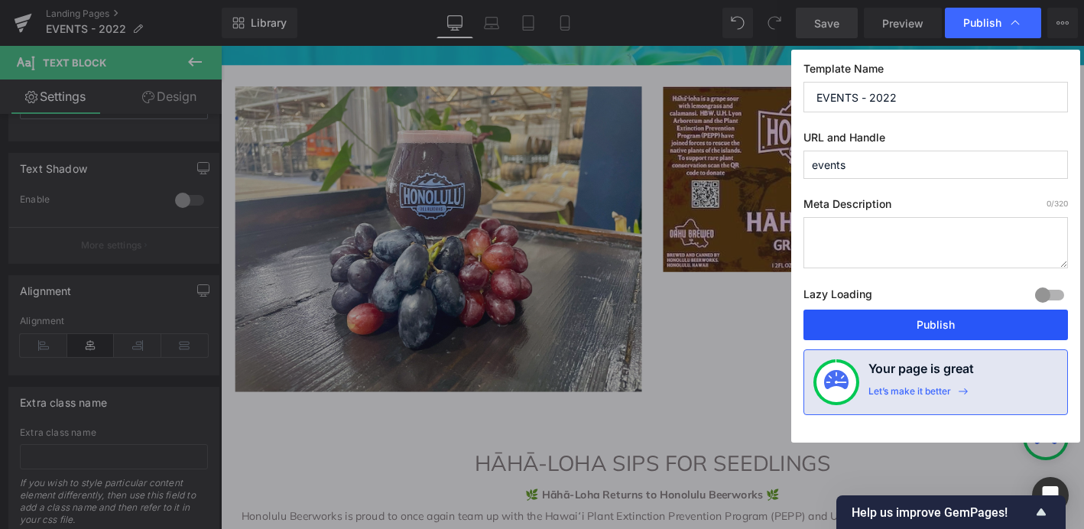
click at [934, 319] on button "Publish" at bounding box center [936, 325] width 265 height 31
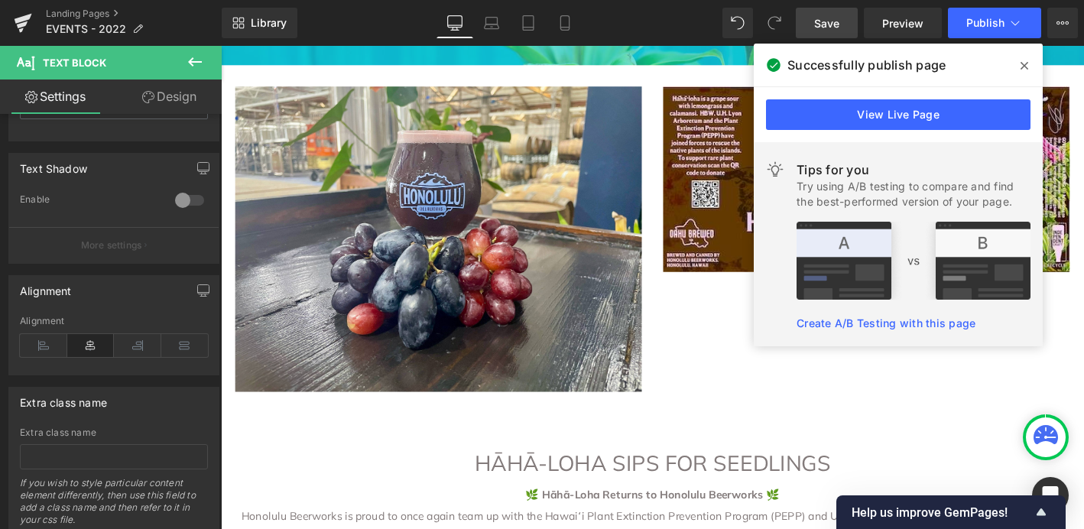
click at [1022, 69] on icon at bounding box center [1025, 66] width 8 height 12
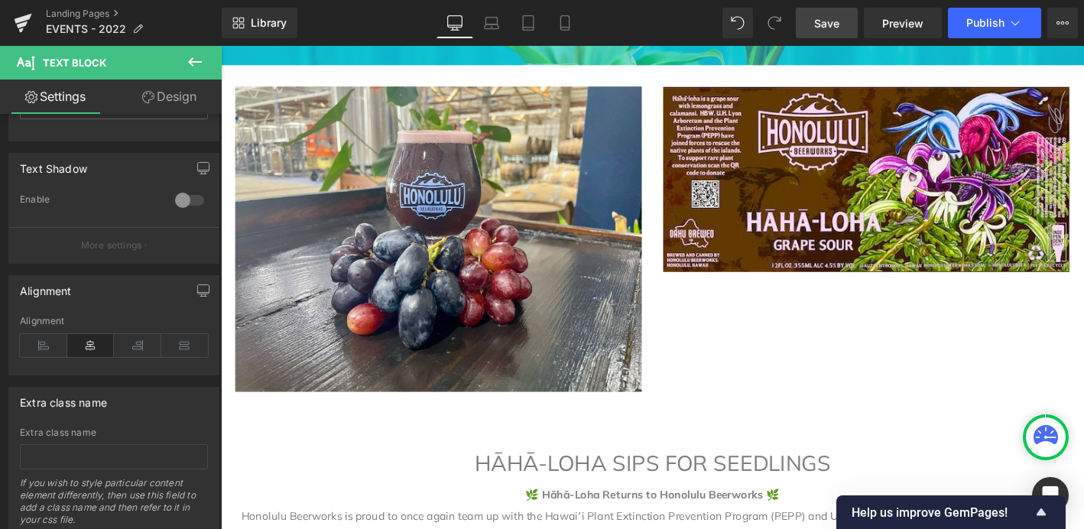
click at [837, 17] on span "Save" at bounding box center [826, 23] width 25 height 16
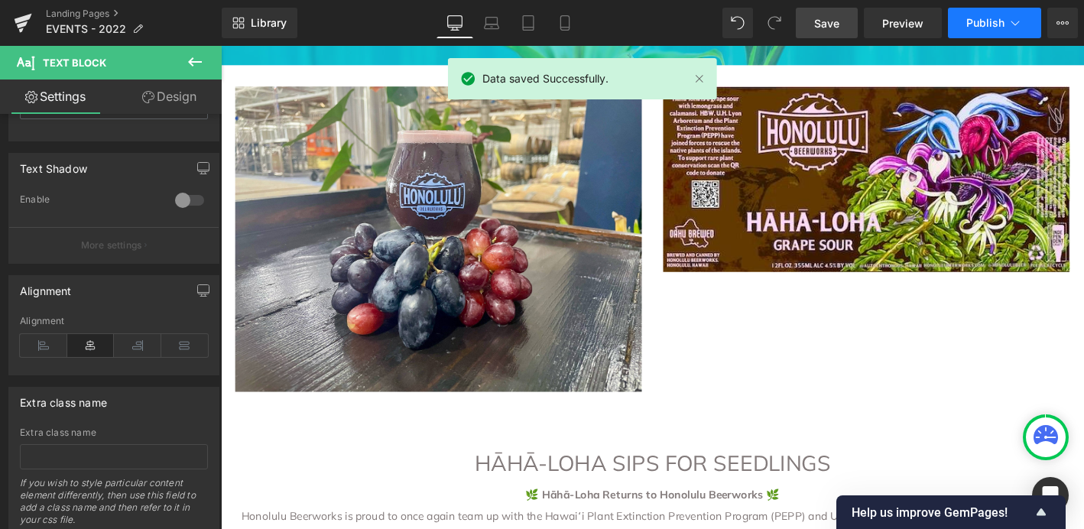
click at [965, 24] on button "Publish" at bounding box center [994, 23] width 93 height 31
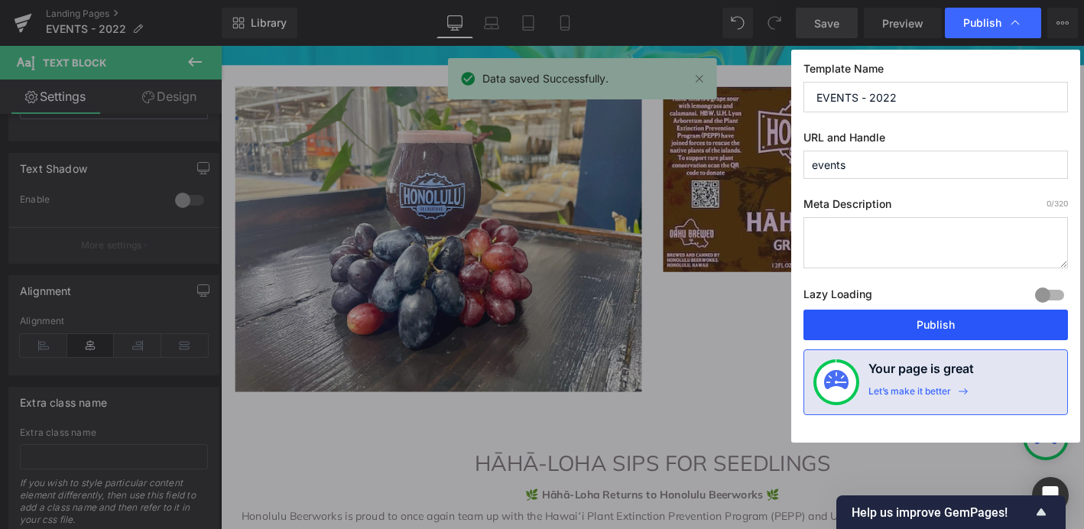
click at [931, 323] on button "Publish" at bounding box center [936, 325] width 265 height 31
